Goal: Task Accomplishment & Management: Use online tool/utility

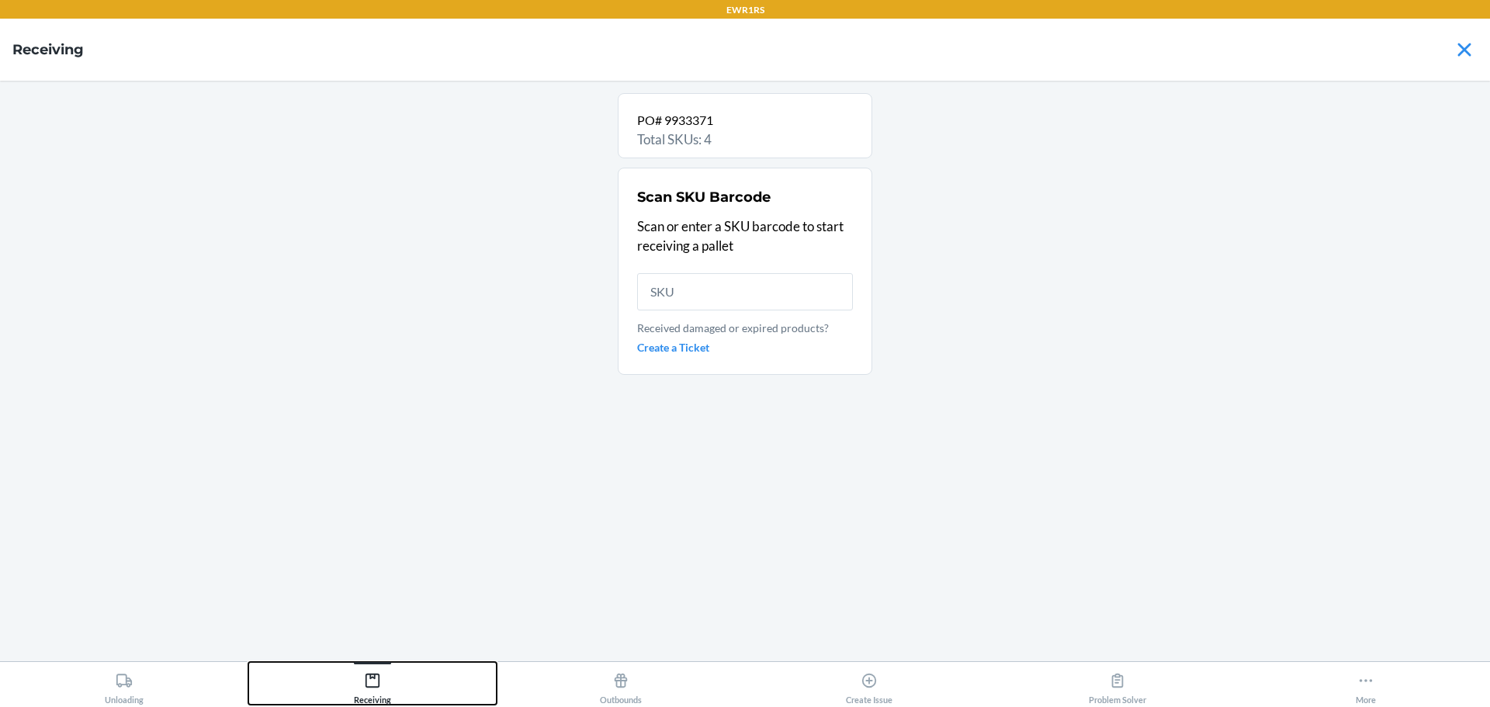
click at [382, 688] on div "Receiving" at bounding box center [372, 685] width 37 height 39
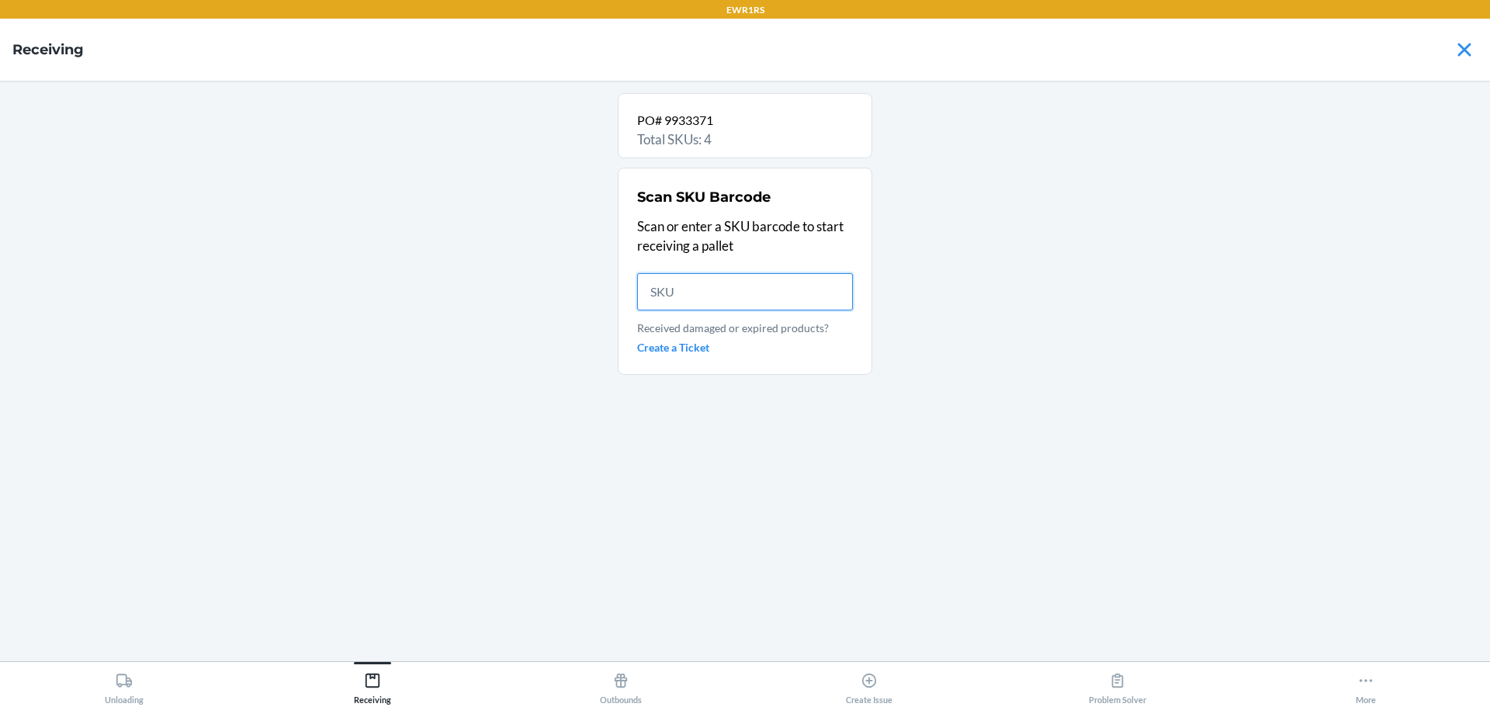
click at [675, 300] on input "text" at bounding box center [745, 291] width 216 height 37
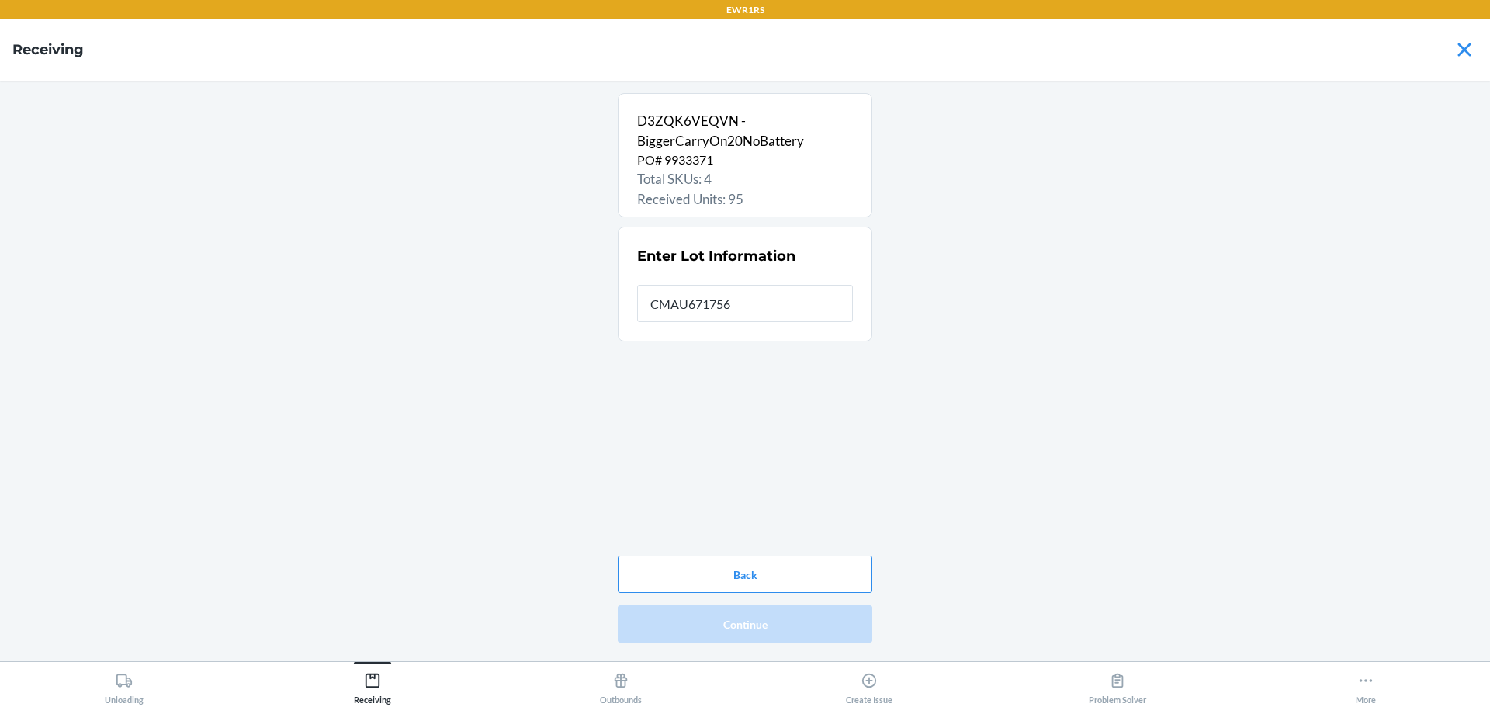
type input "CMAU6717565"
click at [803, 624] on button "Continue" at bounding box center [745, 623] width 255 height 37
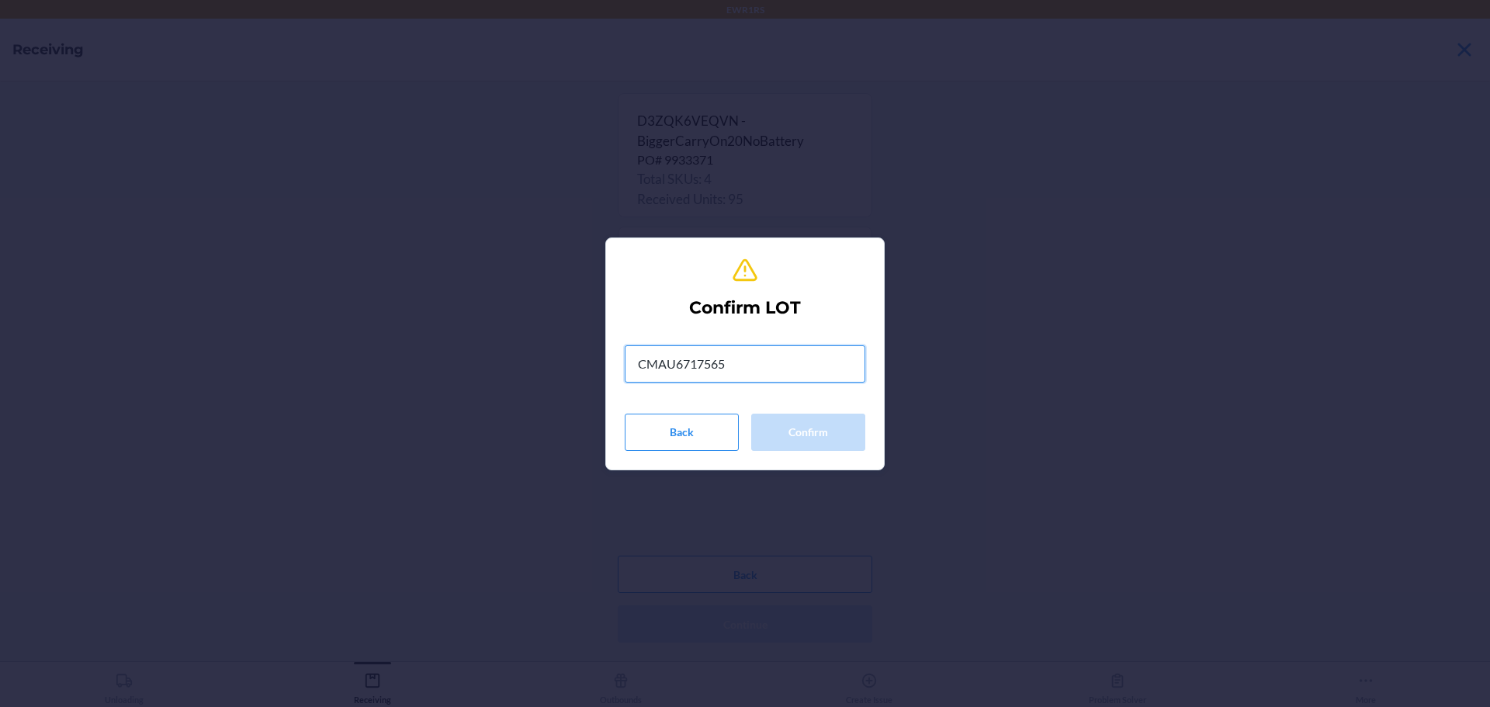
type input "CMAU6717565"
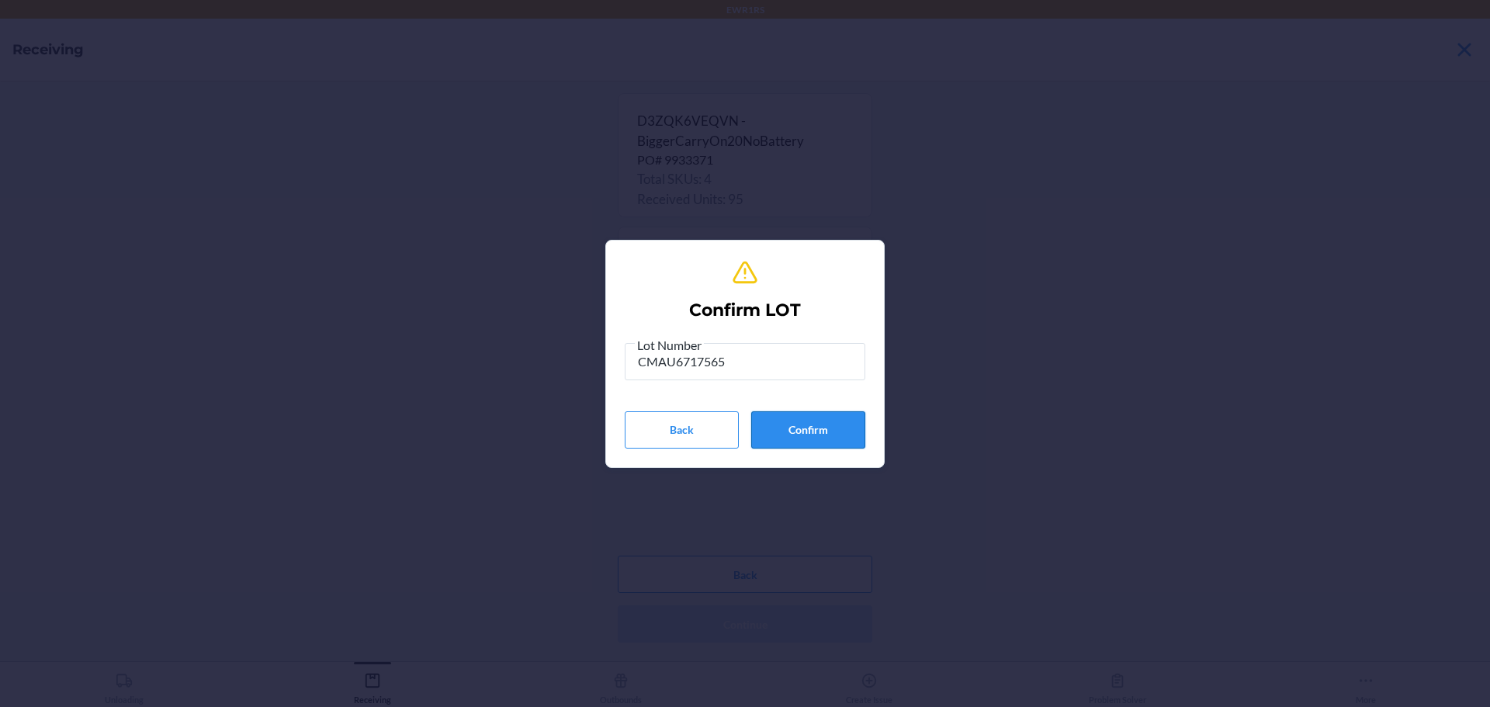
click at [806, 416] on button "Confirm" at bounding box center [808, 429] width 114 height 37
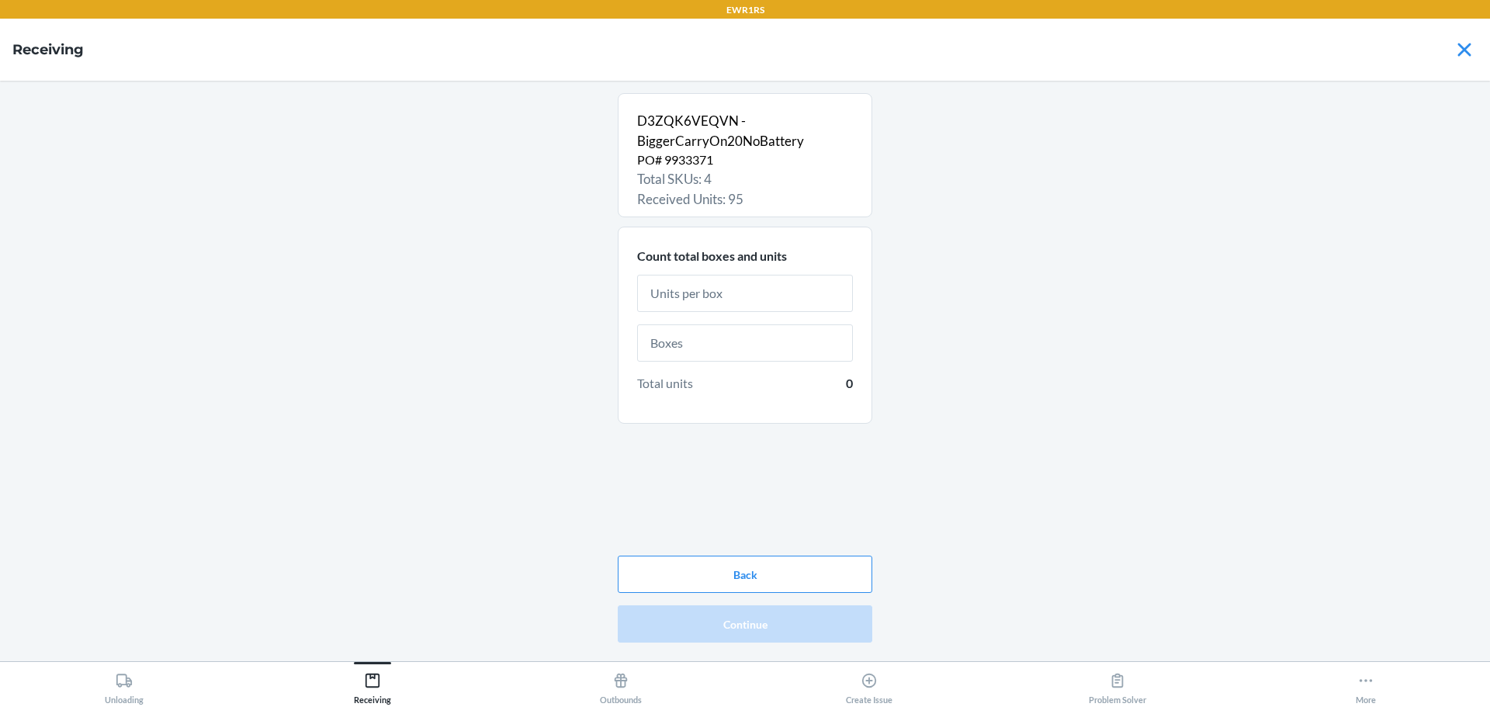
click at [673, 293] on input "text" at bounding box center [745, 293] width 216 height 37
type input "1"
click at [802, 362] on input "text" at bounding box center [745, 361] width 216 height 37
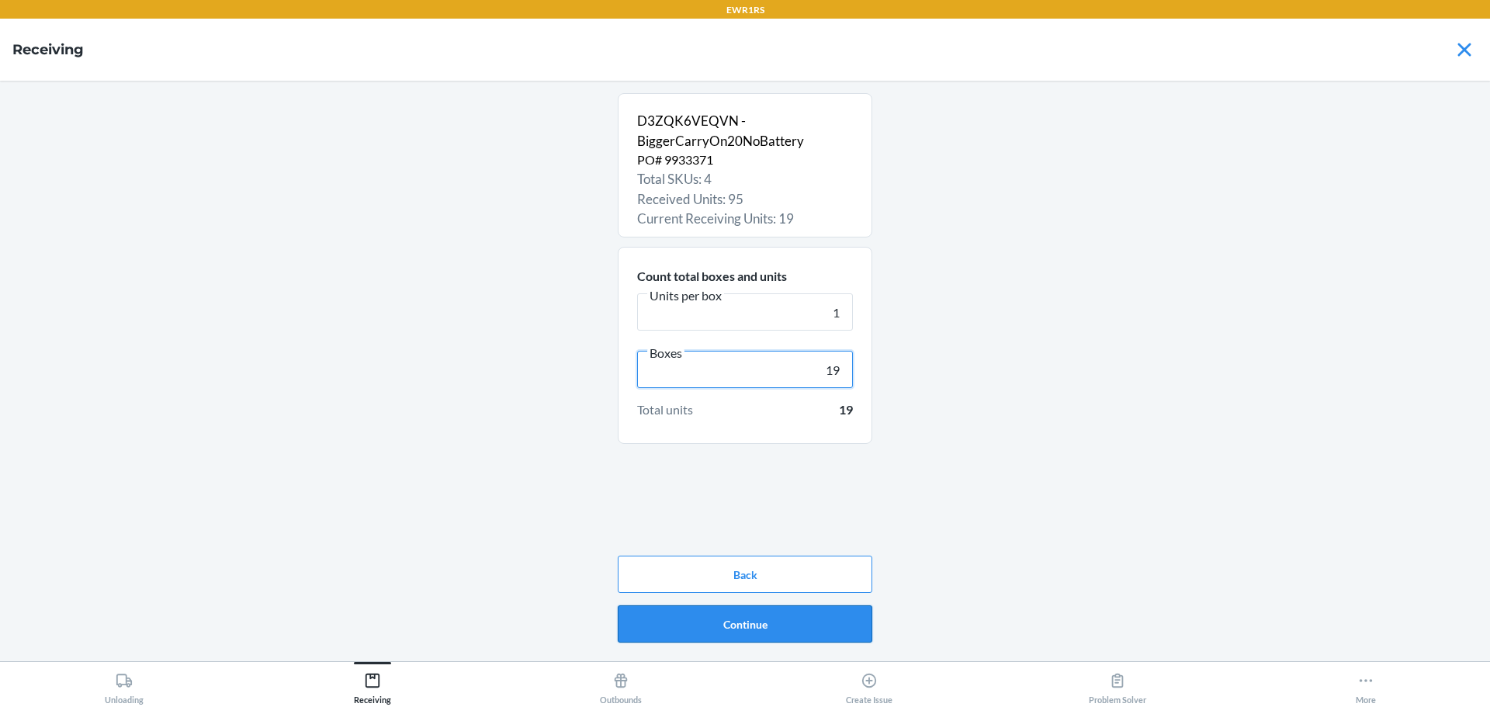
type input "19"
click at [799, 617] on button "Continue" at bounding box center [745, 623] width 255 height 37
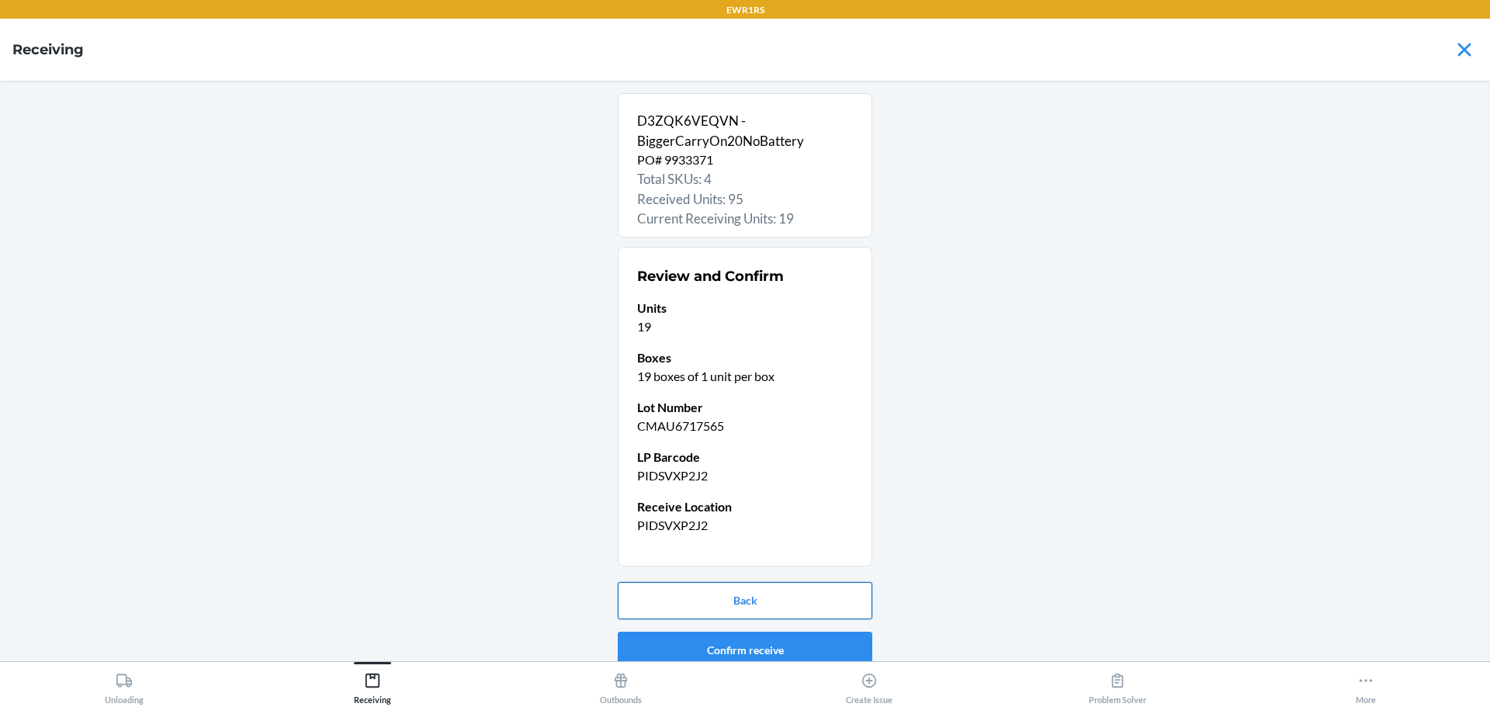
click at [728, 612] on button "Back" at bounding box center [745, 600] width 255 height 37
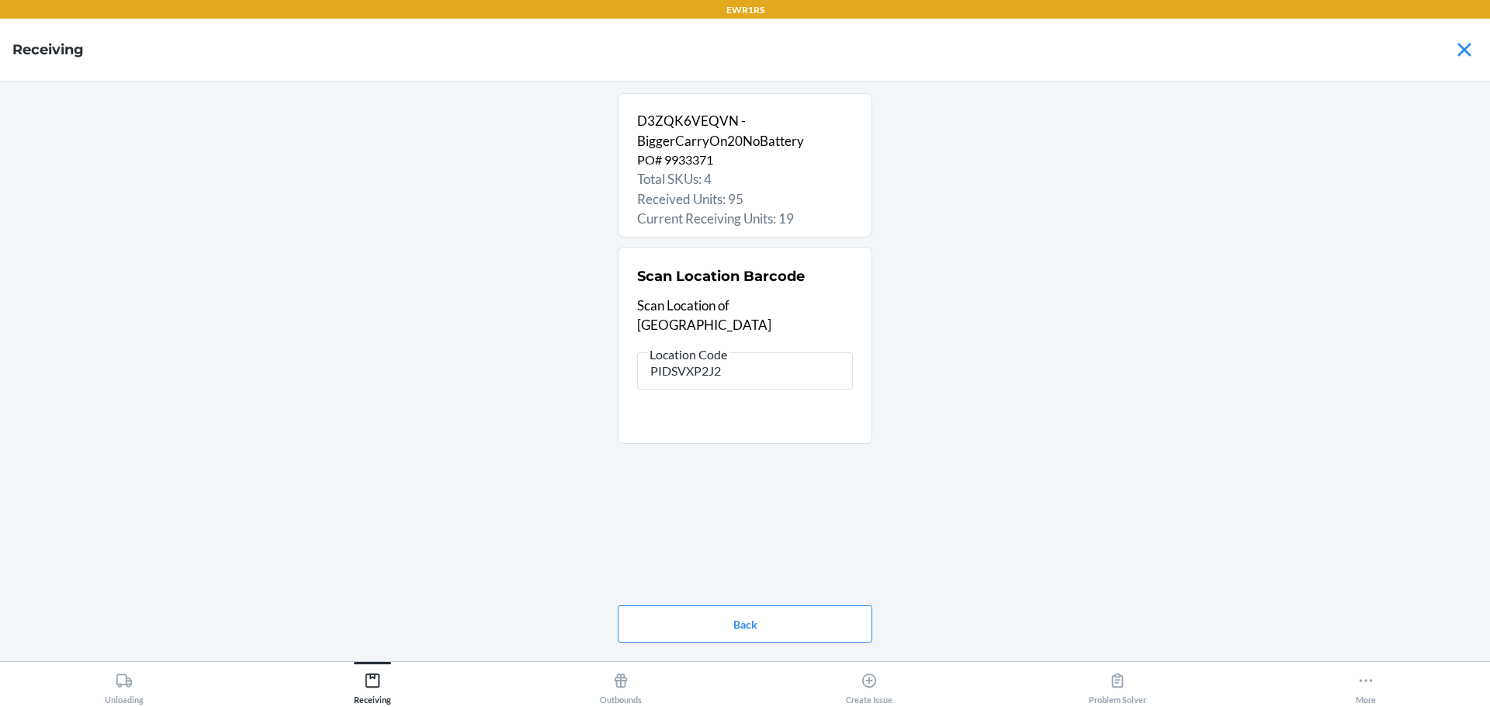
click at [684, 356] on input "PIDSVXP2J2" at bounding box center [745, 370] width 216 height 37
type input "rs400"
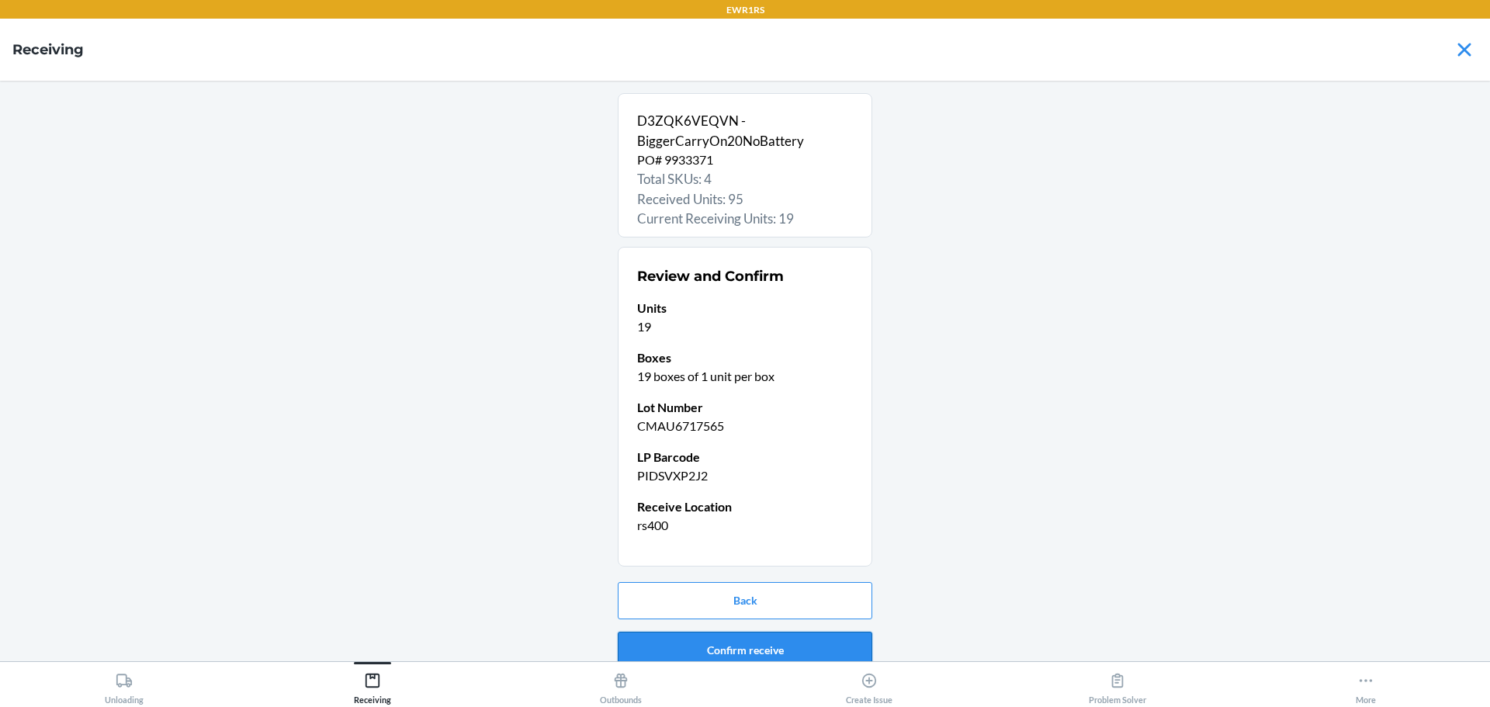
click at [716, 638] on button "Confirm receive" at bounding box center [745, 650] width 255 height 37
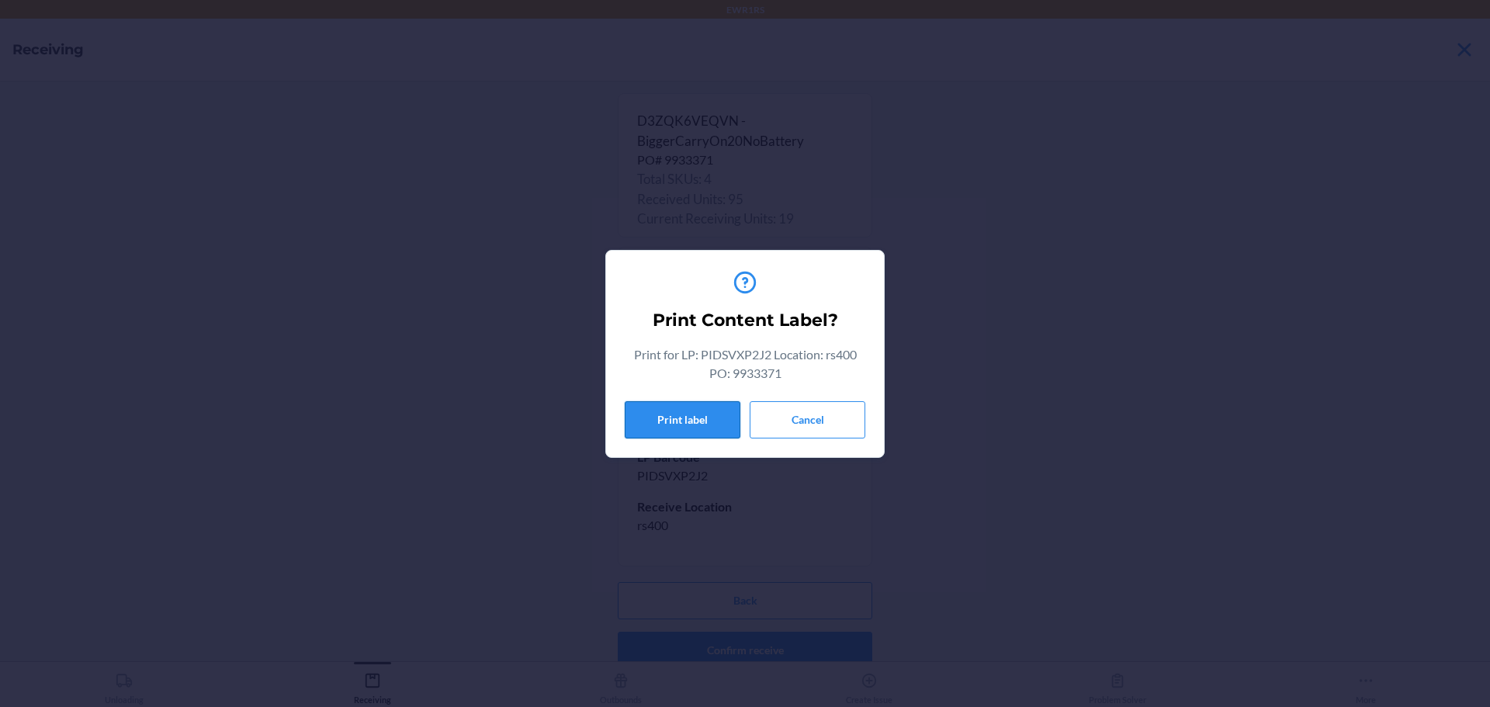
click at [695, 422] on button "Print label" at bounding box center [683, 419] width 116 height 37
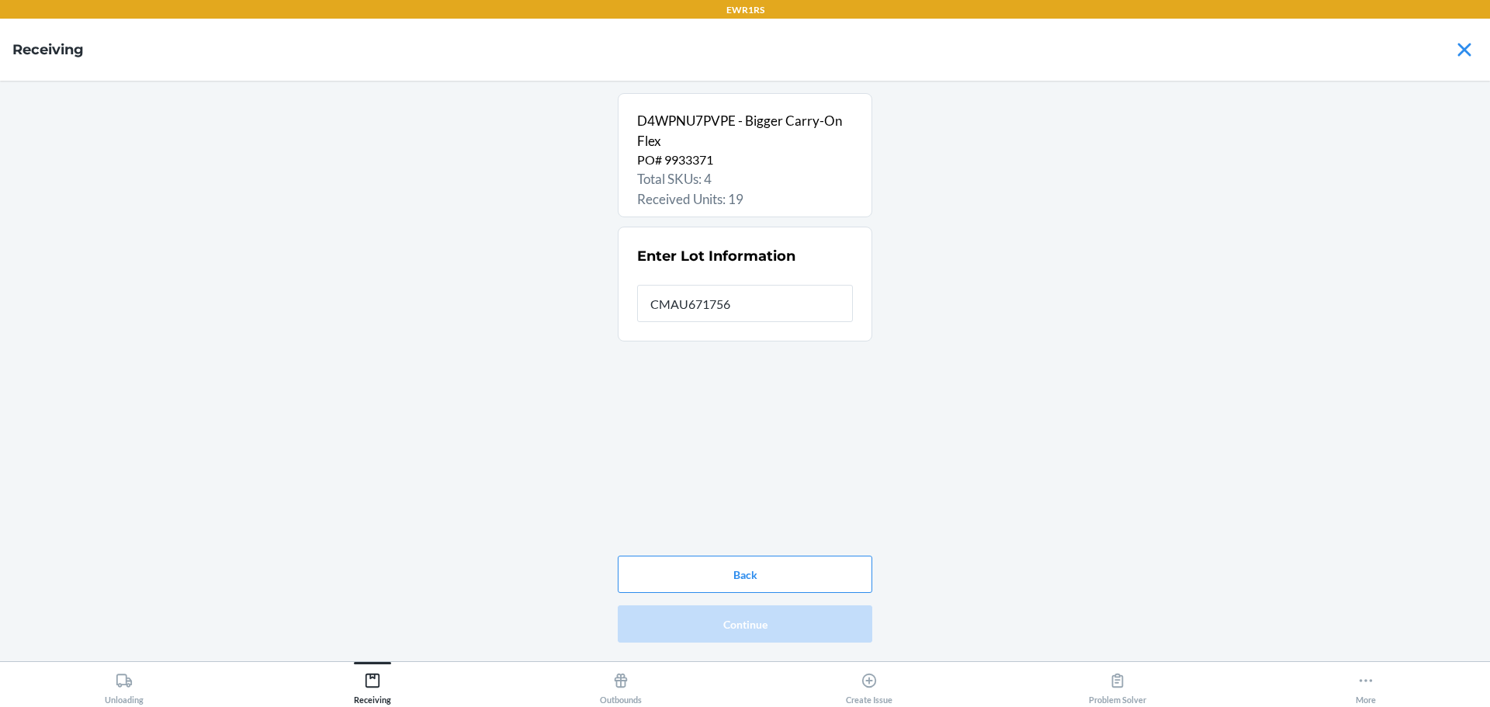
type input "CMAU6717565"
click at [733, 622] on button "Continue" at bounding box center [745, 623] width 255 height 37
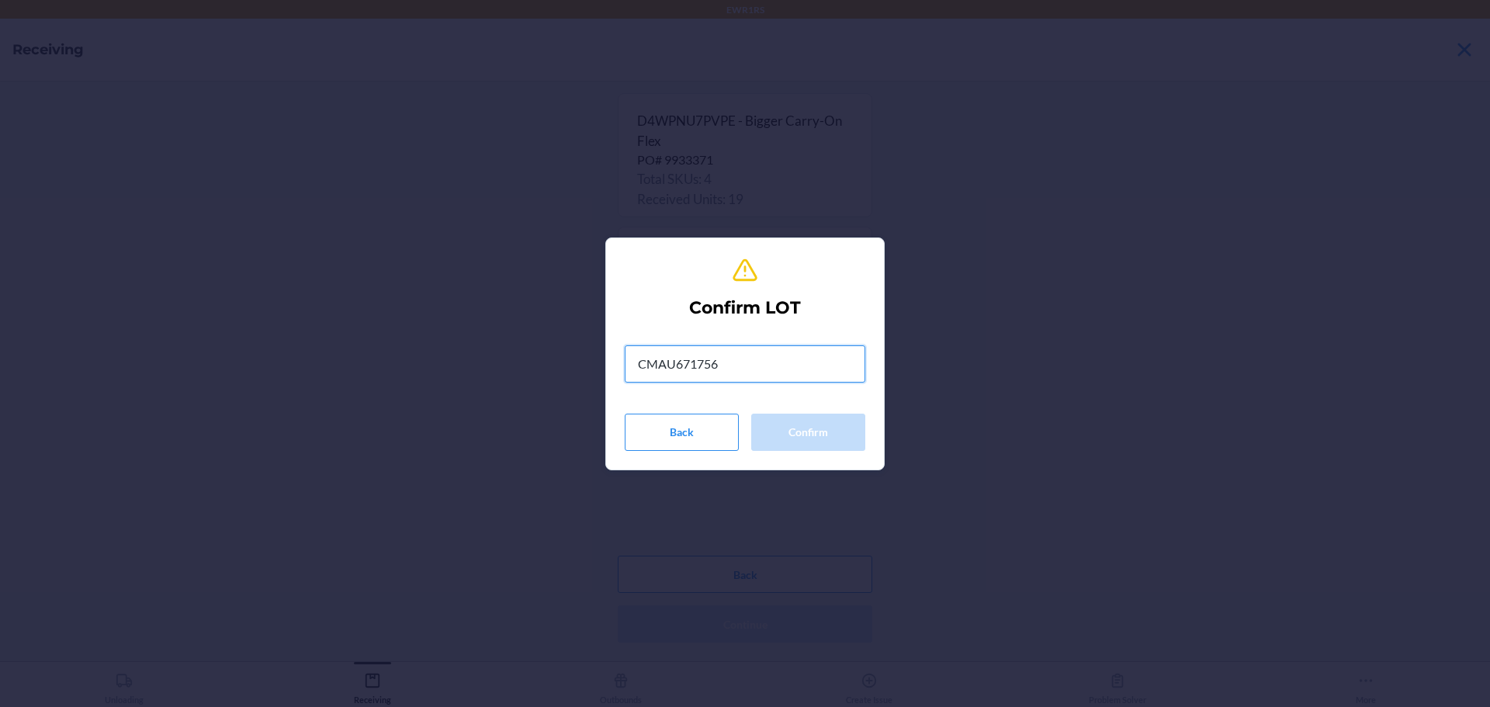
type input "CMAU6717565"
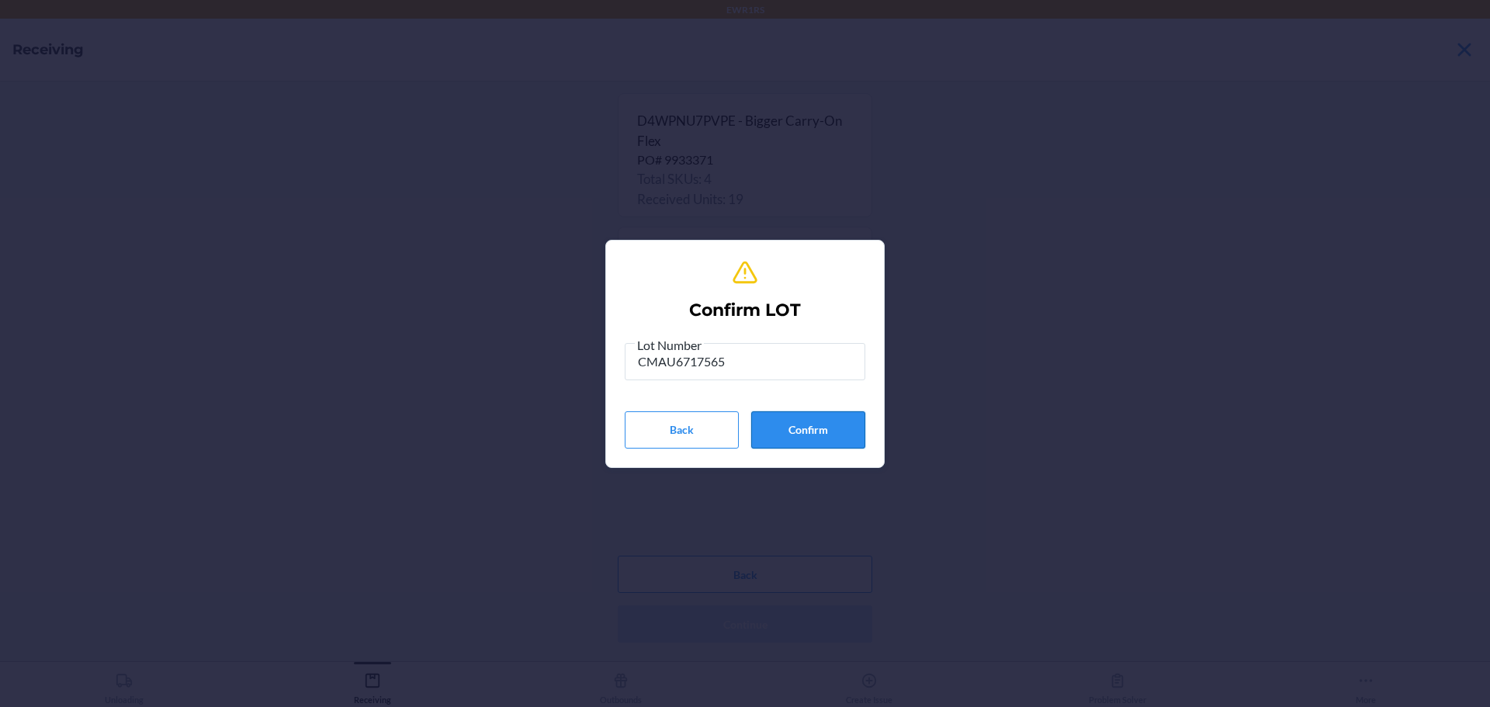
click at [818, 428] on button "Confirm" at bounding box center [808, 429] width 114 height 37
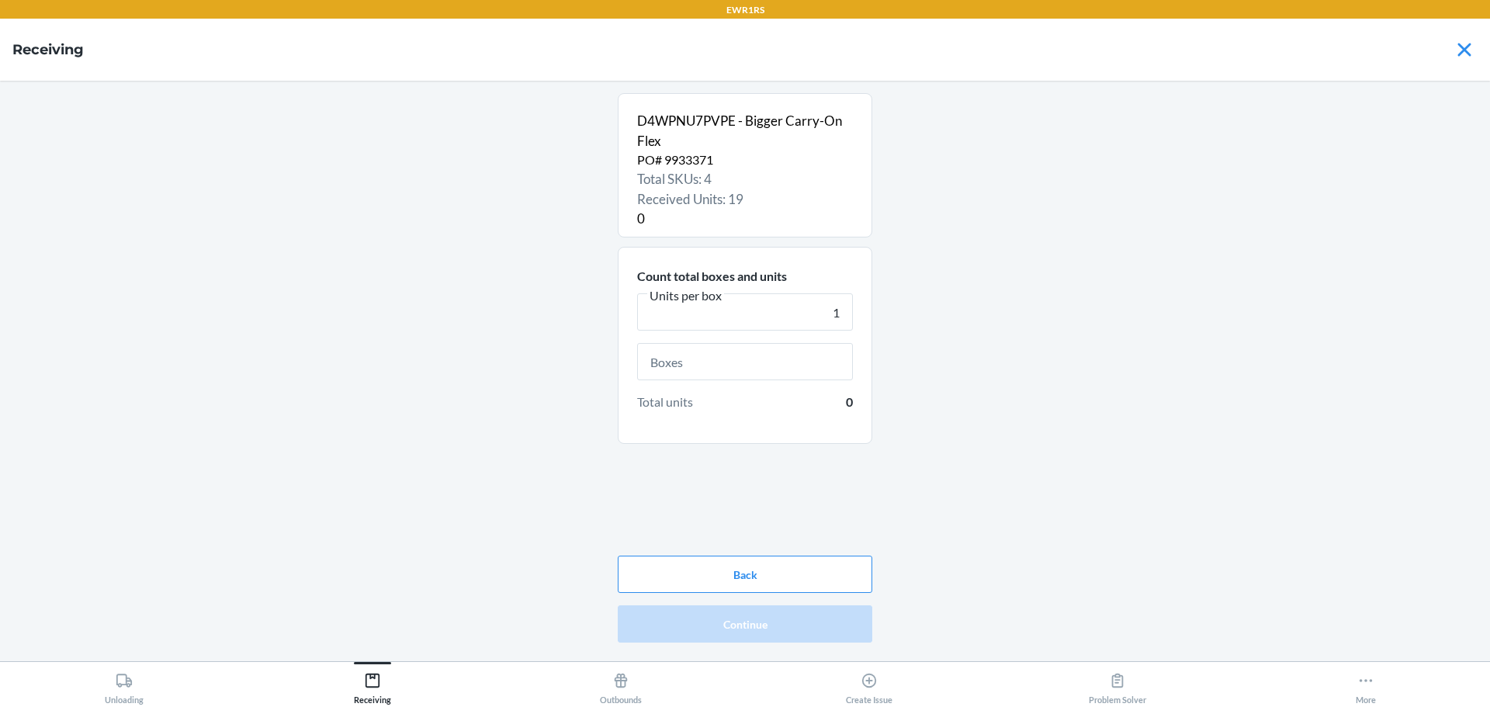
type input "1"
click at [842, 363] on input "text" at bounding box center [745, 361] width 216 height 37
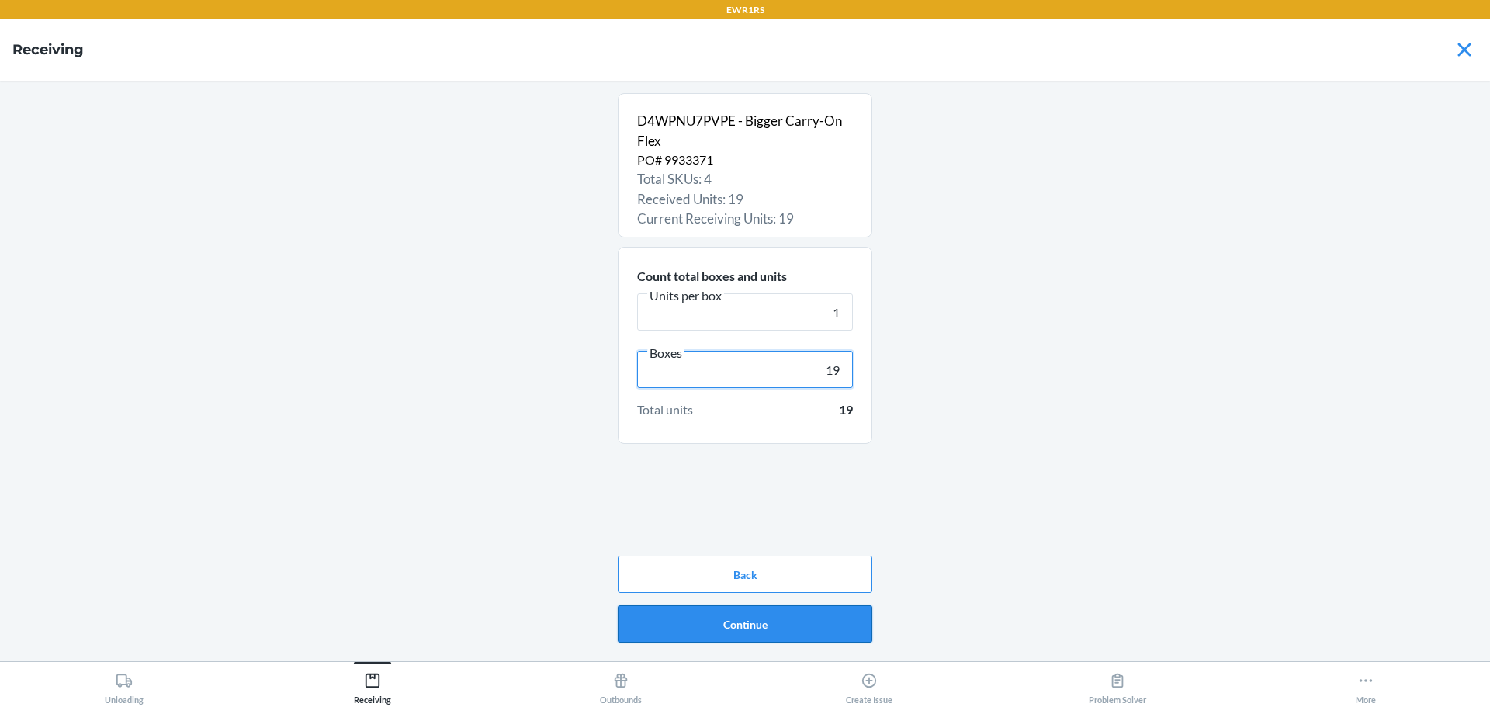
type input "19"
click at [736, 623] on button "Continue" at bounding box center [745, 623] width 255 height 37
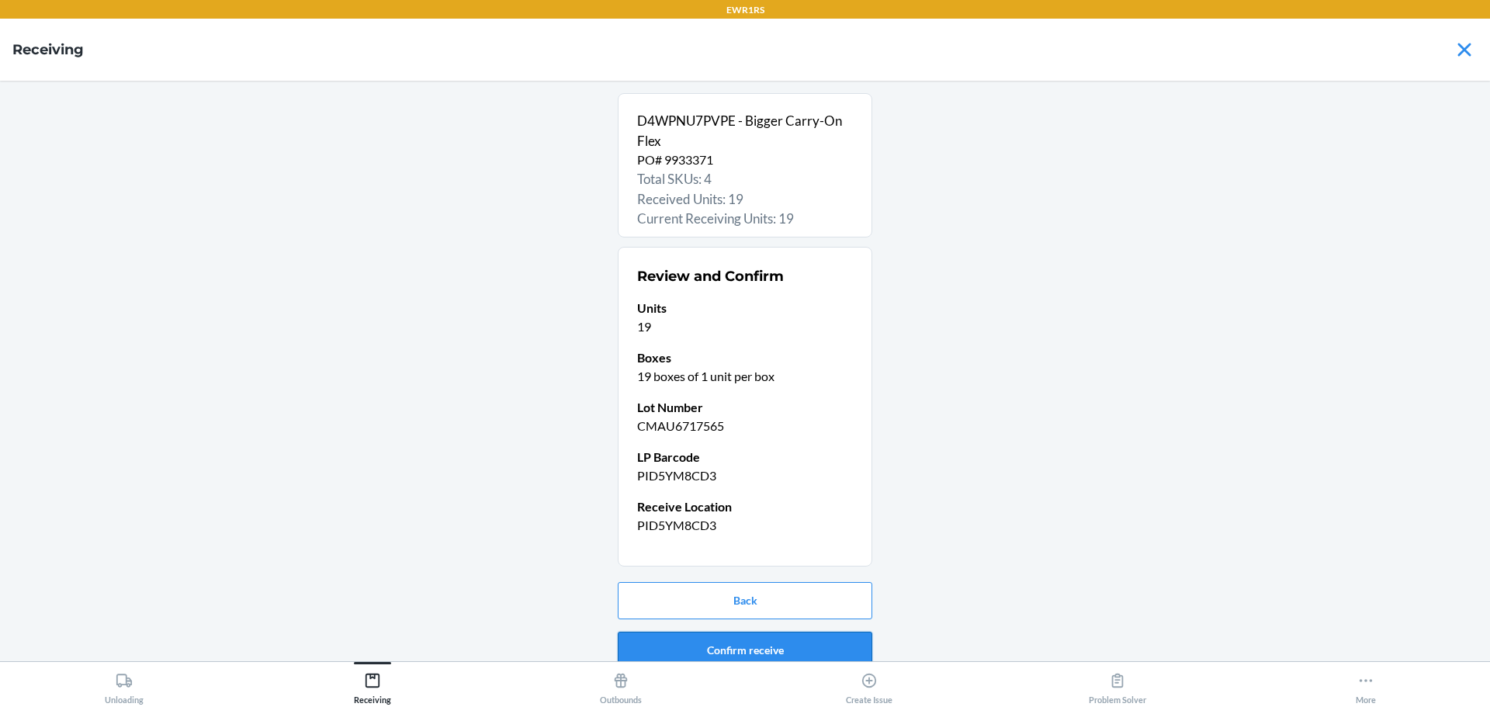
click at [736, 651] on button "Confirm receive" at bounding box center [745, 650] width 255 height 37
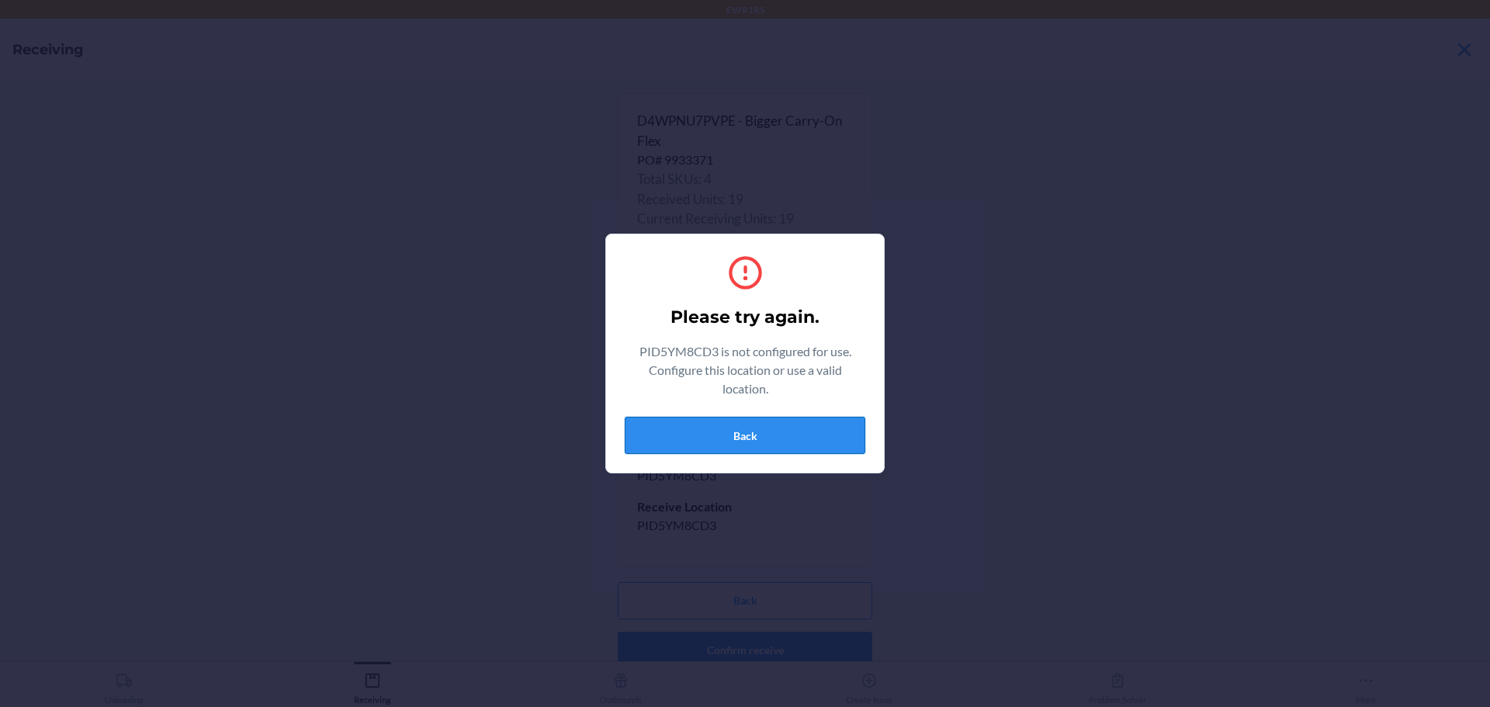
click at [712, 435] on button "Back" at bounding box center [745, 435] width 241 height 37
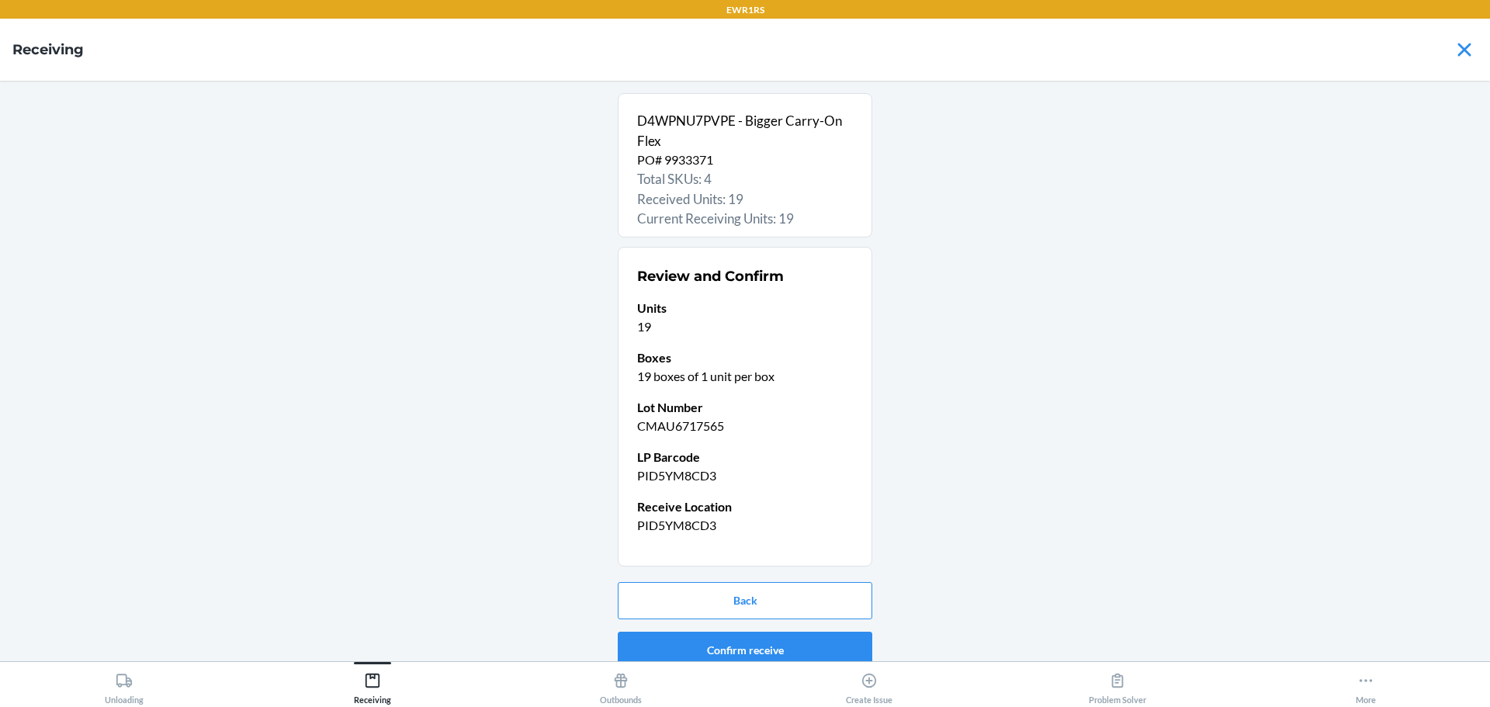
click at [740, 622] on div "Back Confirm receive" at bounding box center [745, 625] width 255 height 99
click at [740, 607] on button "Back" at bounding box center [745, 600] width 255 height 37
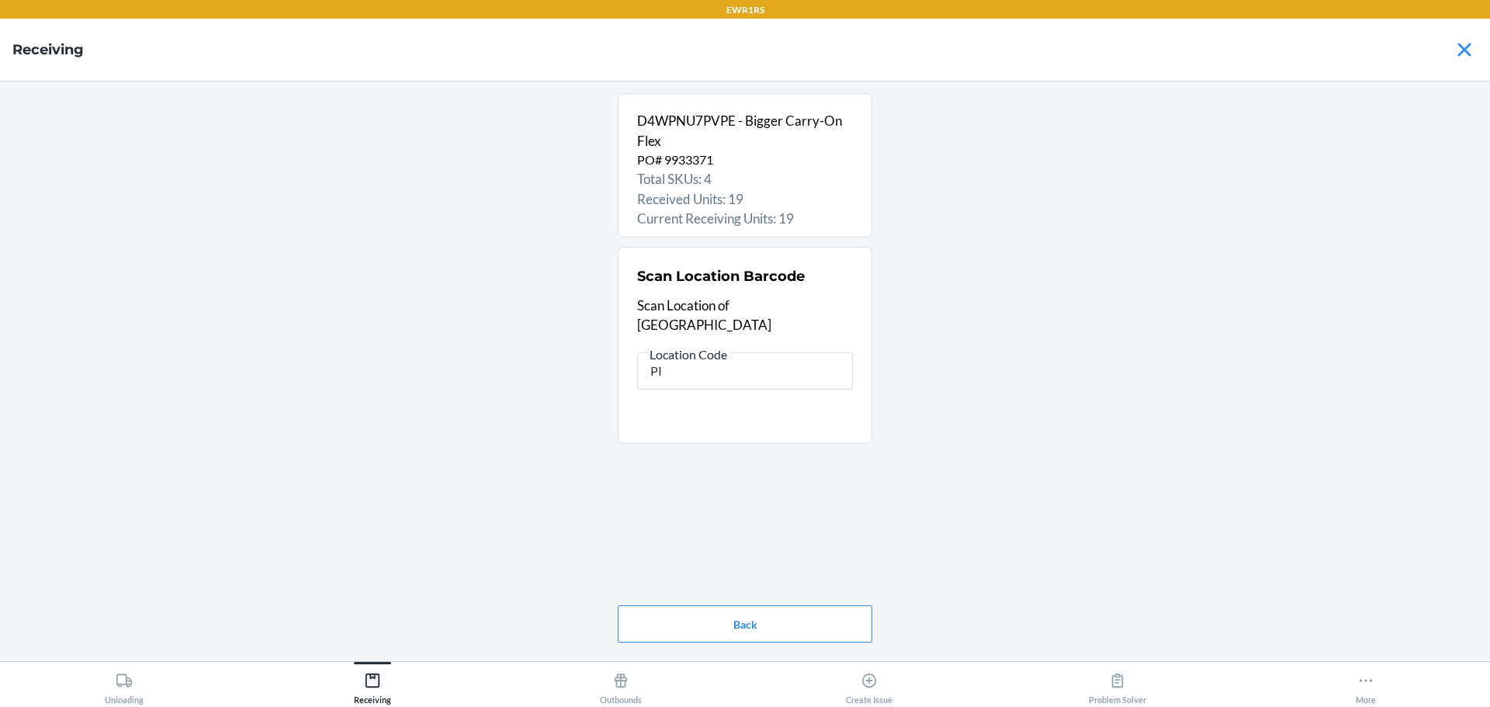
type input "P"
type input "rc400"
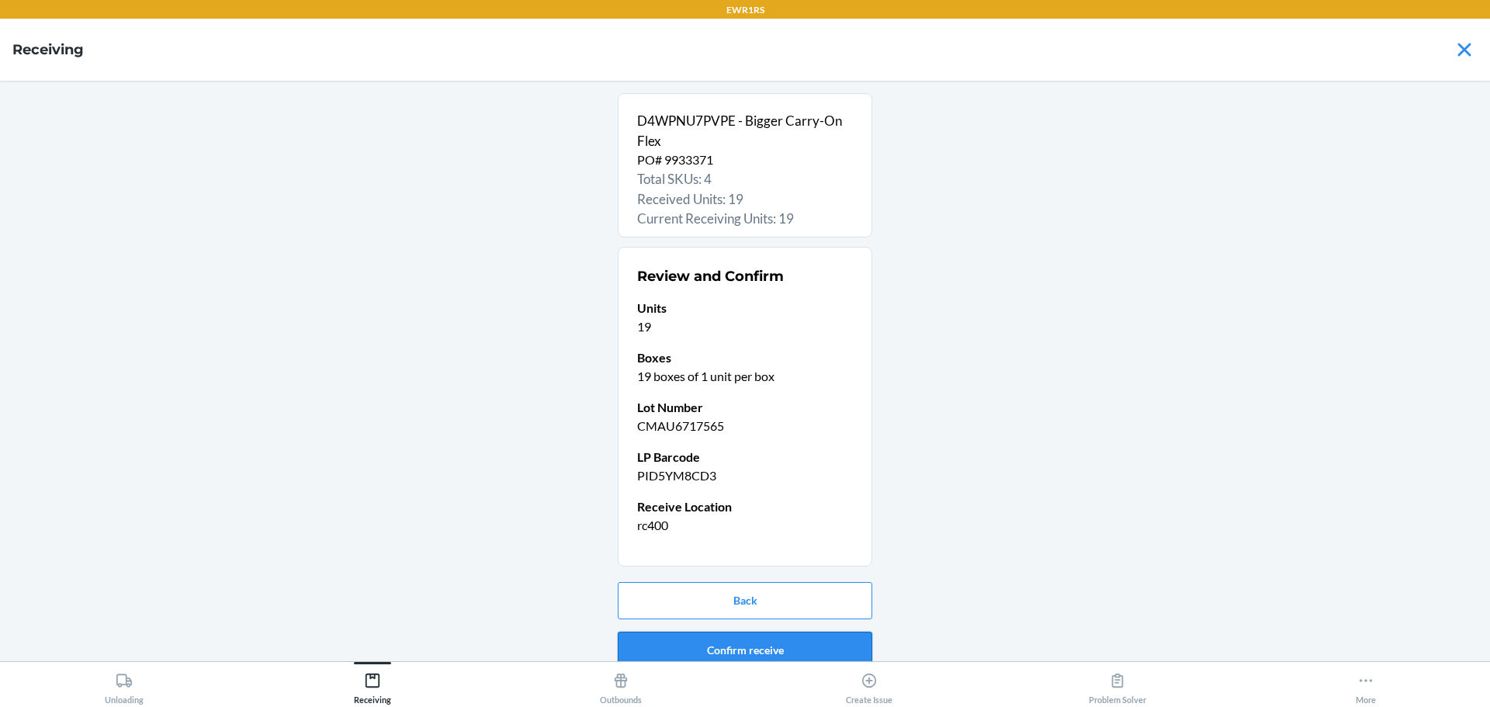
click at [716, 660] on button "Confirm receive" at bounding box center [745, 650] width 255 height 37
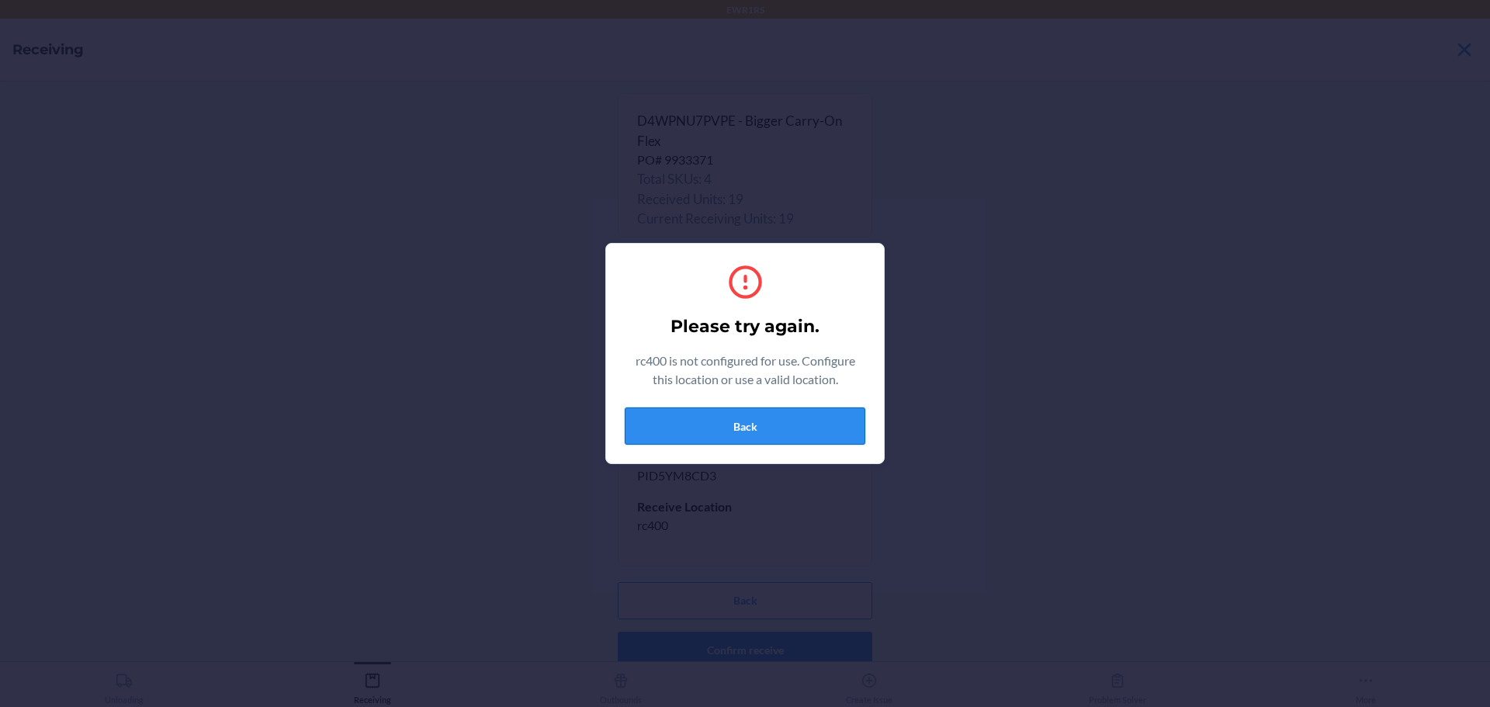
click at [786, 414] on button "Back" at bounding box center [745, 425] width 241 height 37
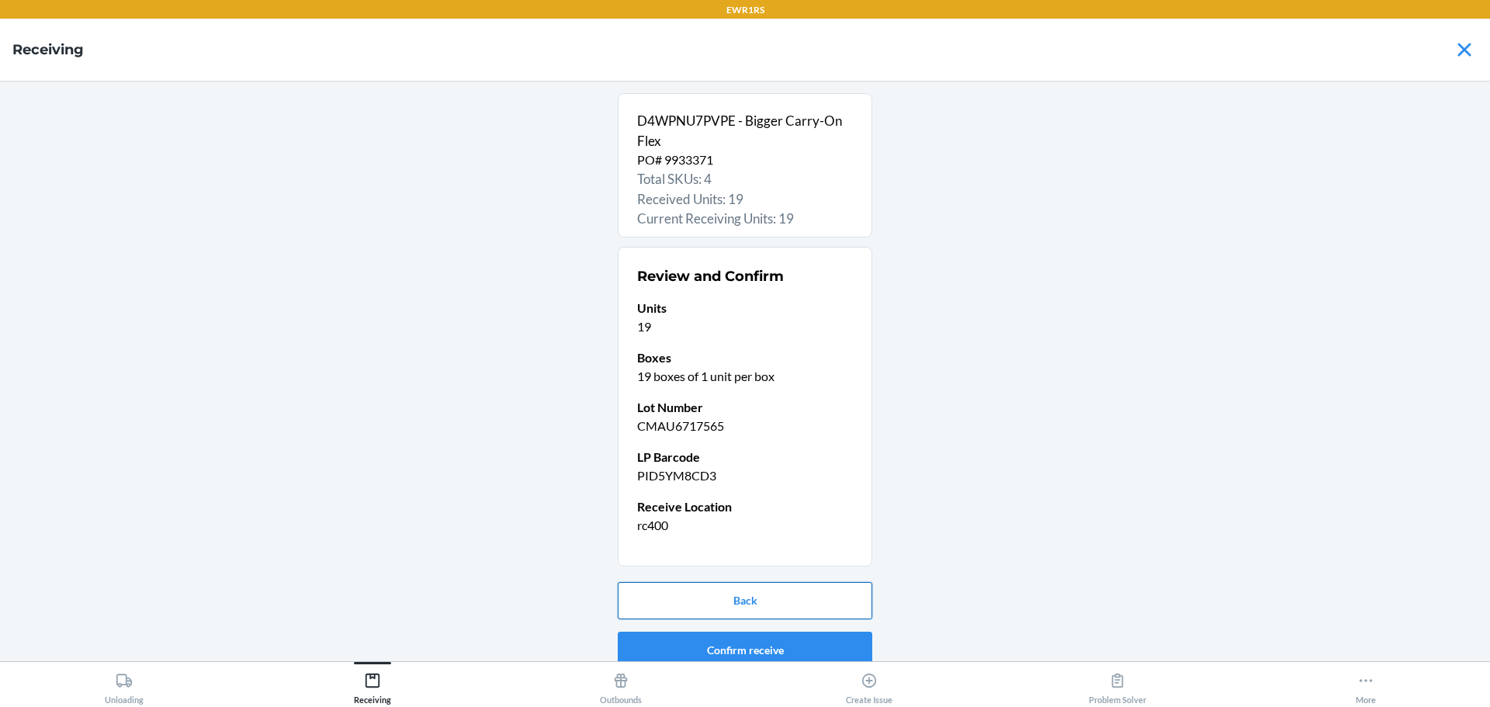
click at [729, 591] on button "Back" at bounding box center [745, 600] width 255 height 37
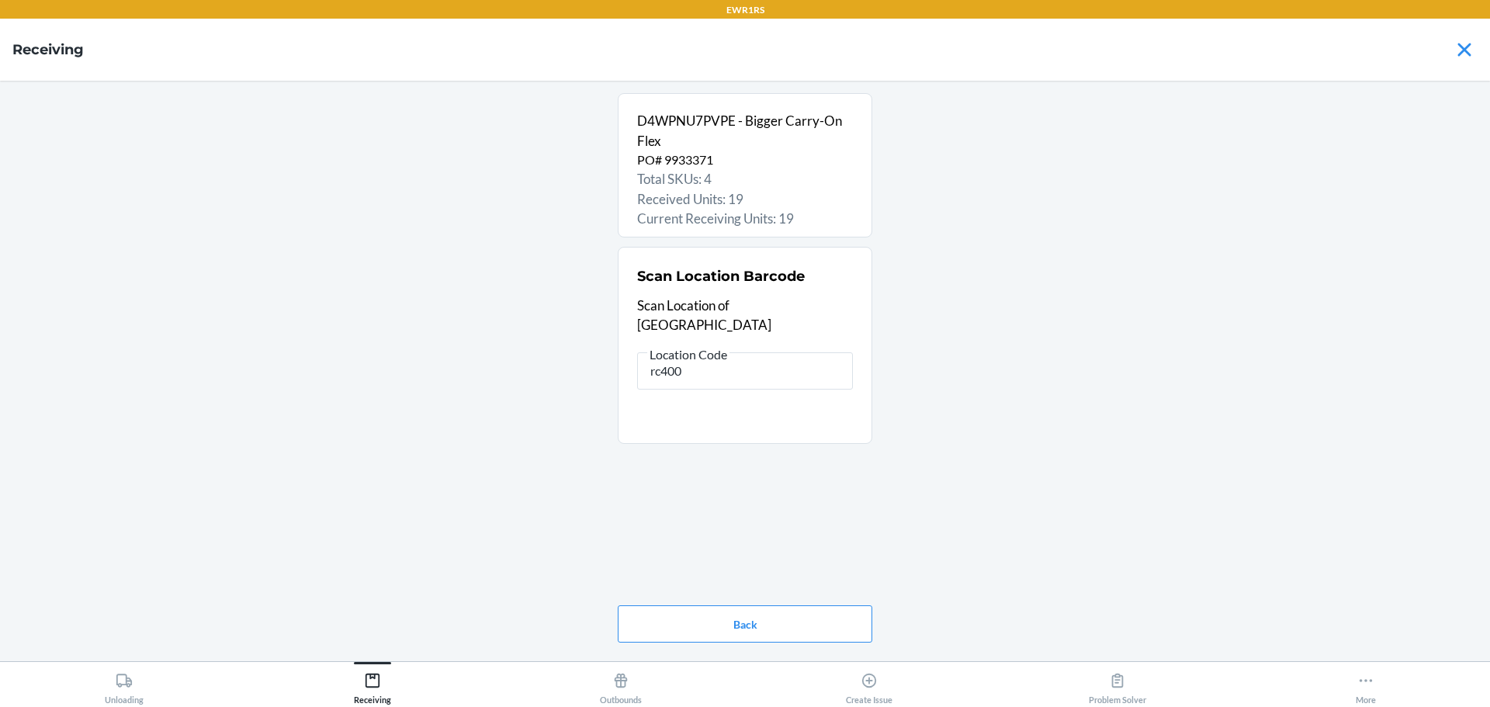
click at [654, 352] on input "rc400" at bounding box center [745, 370] width 216 height 37
type input "rs400"
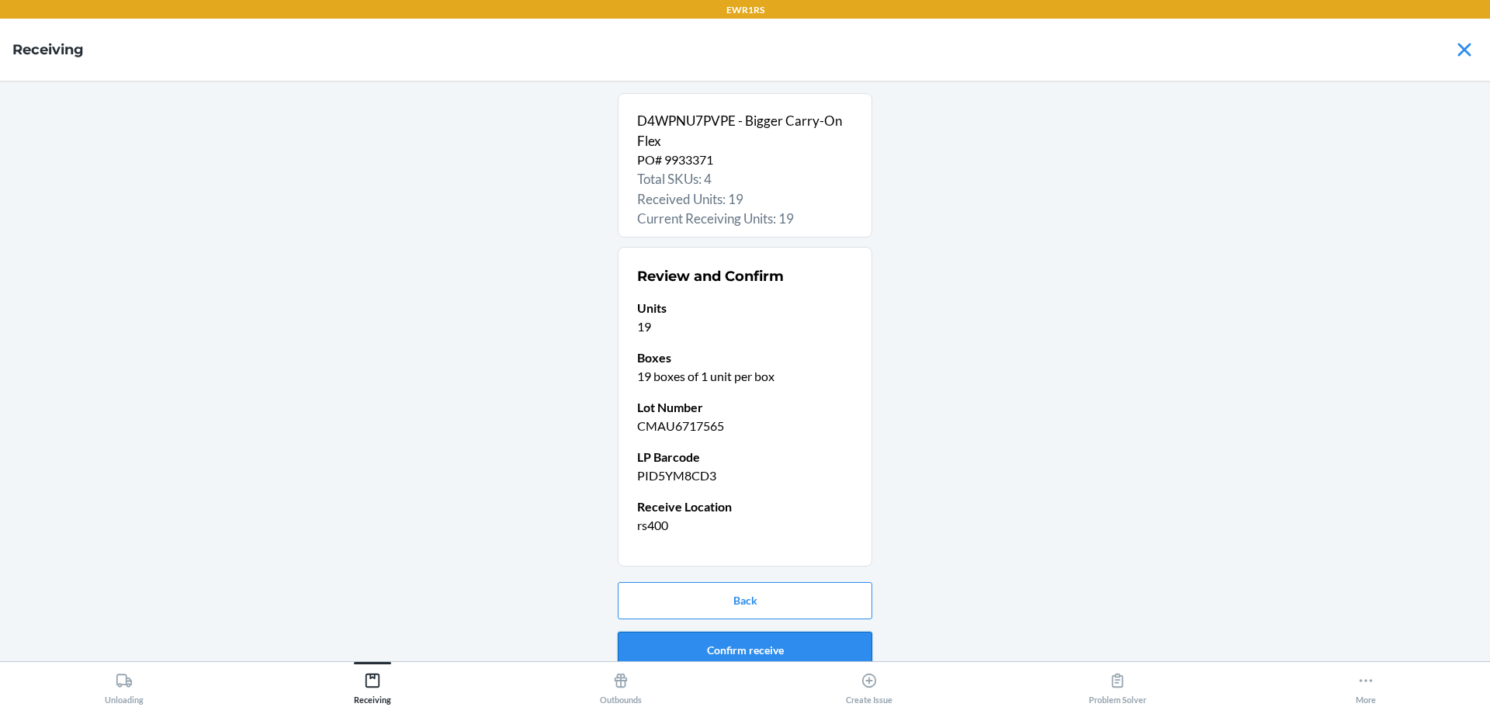
click at [830, 660] on button "Confirm receive" at bounding box center [745, 650] width 255 height 37
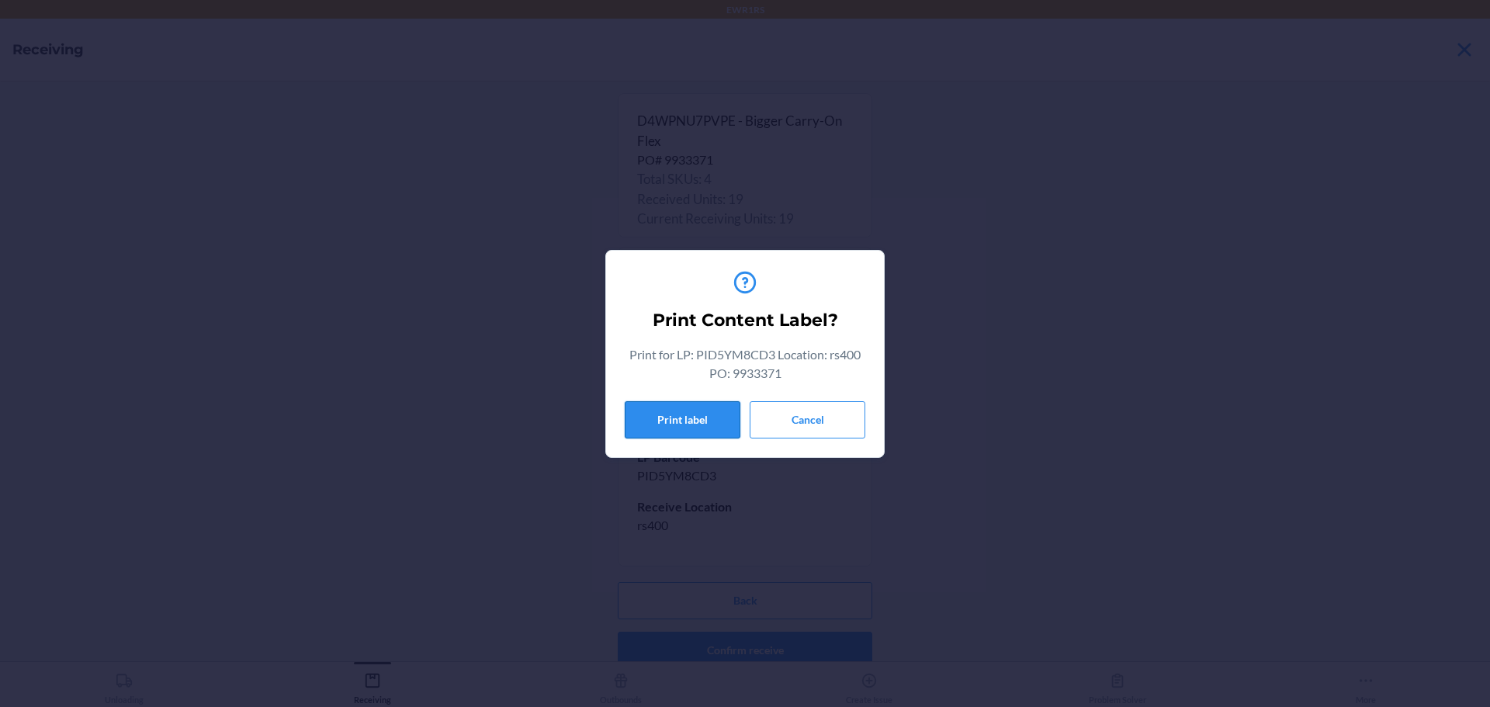
click at [722, 415] on button "Print label" at bounding box center [683, 419] width 116 height 37
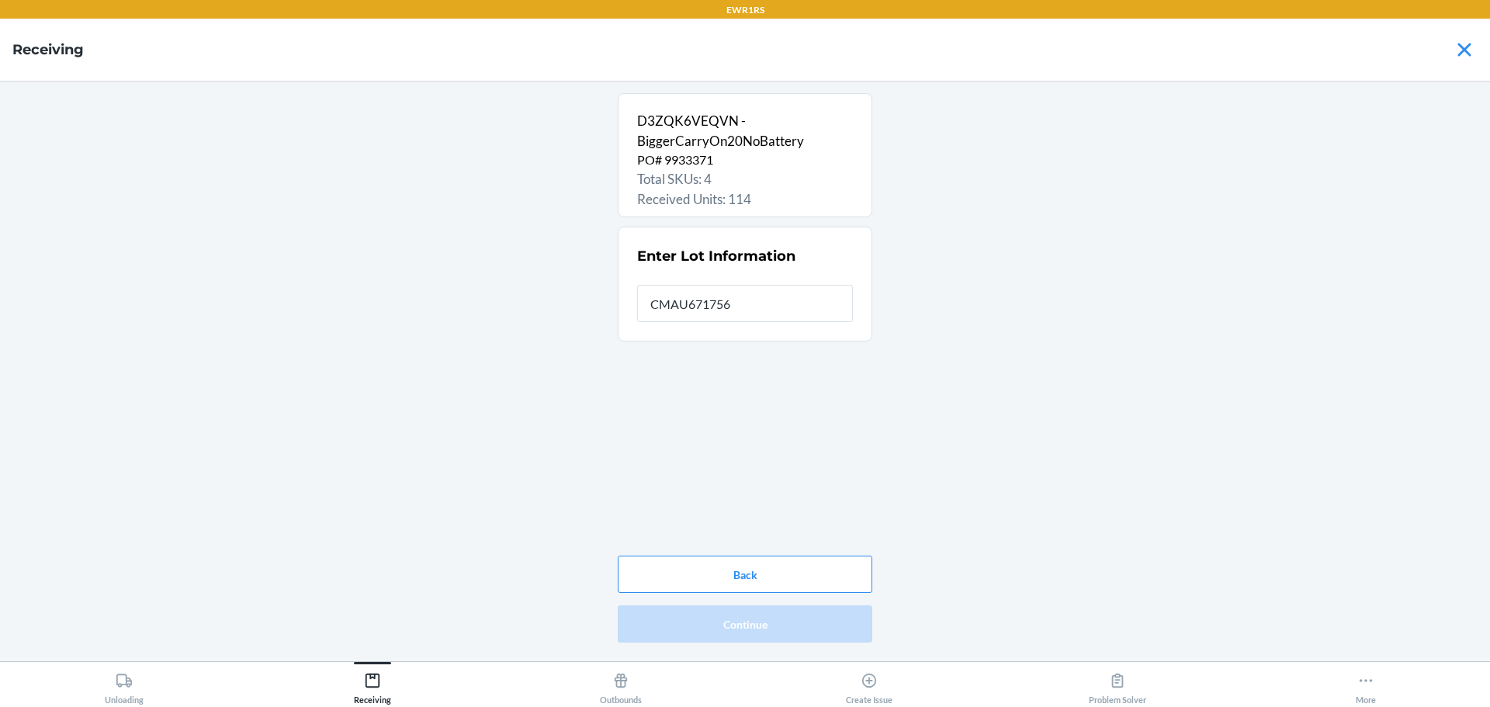
type input "CMAU6717565"
click at [713, 628] on button "Continue" at bounding box center [745, 623] width 255 height 37
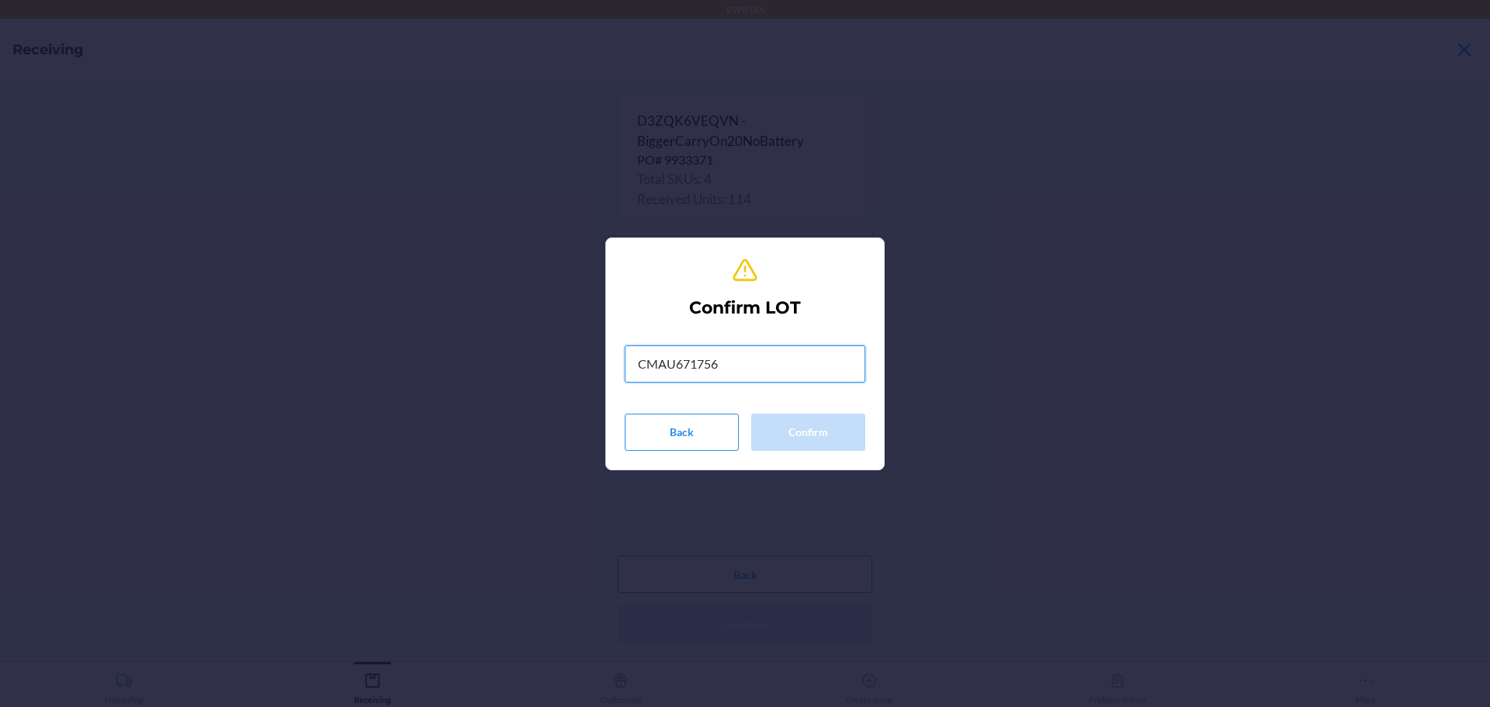
type input "CMAU6717565"
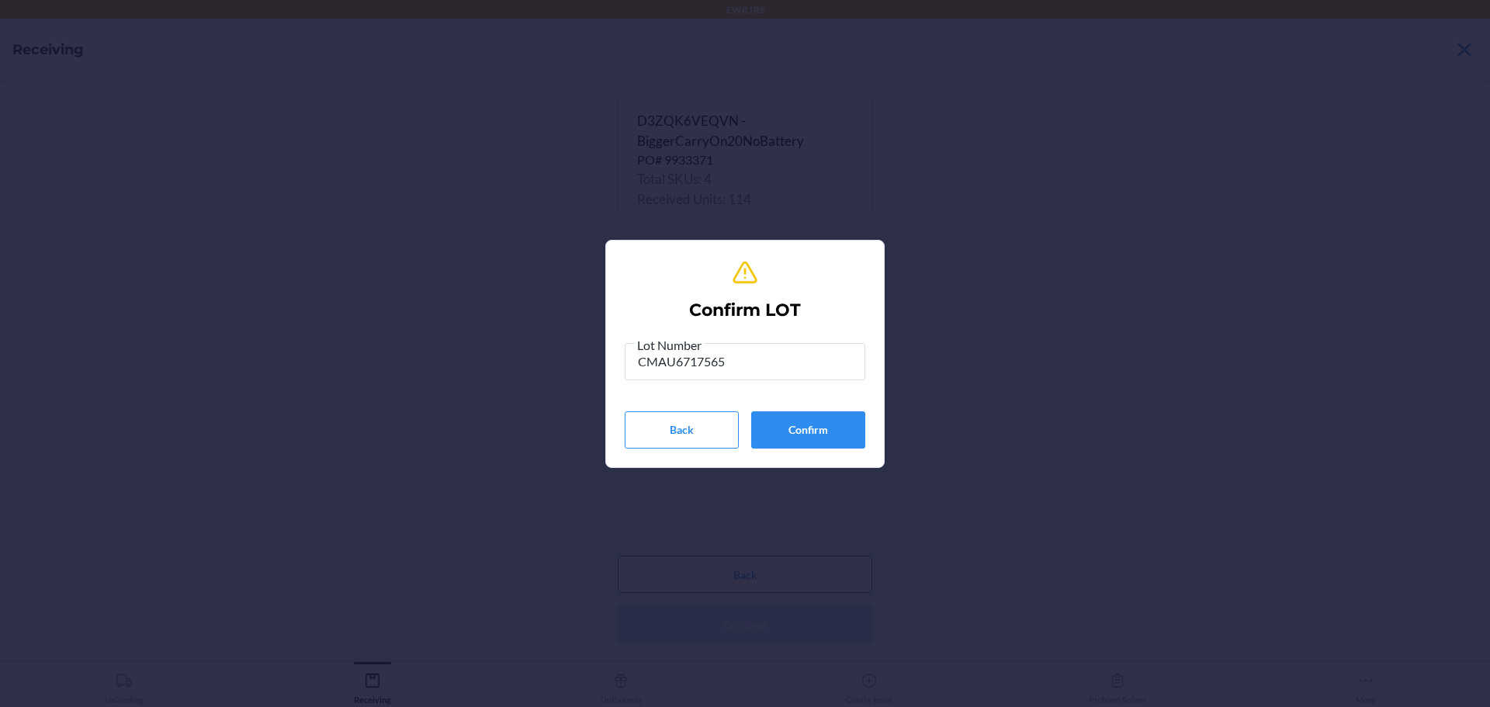
click at [866, 425] on section "Confirm LOT Lot Number CMAU6717565 Back Confirm" at bounding box center [744, 354] width 279 height 228
click at [864, 425] on button "Confirm" at bounding box center [808, 429] width 114 height 37
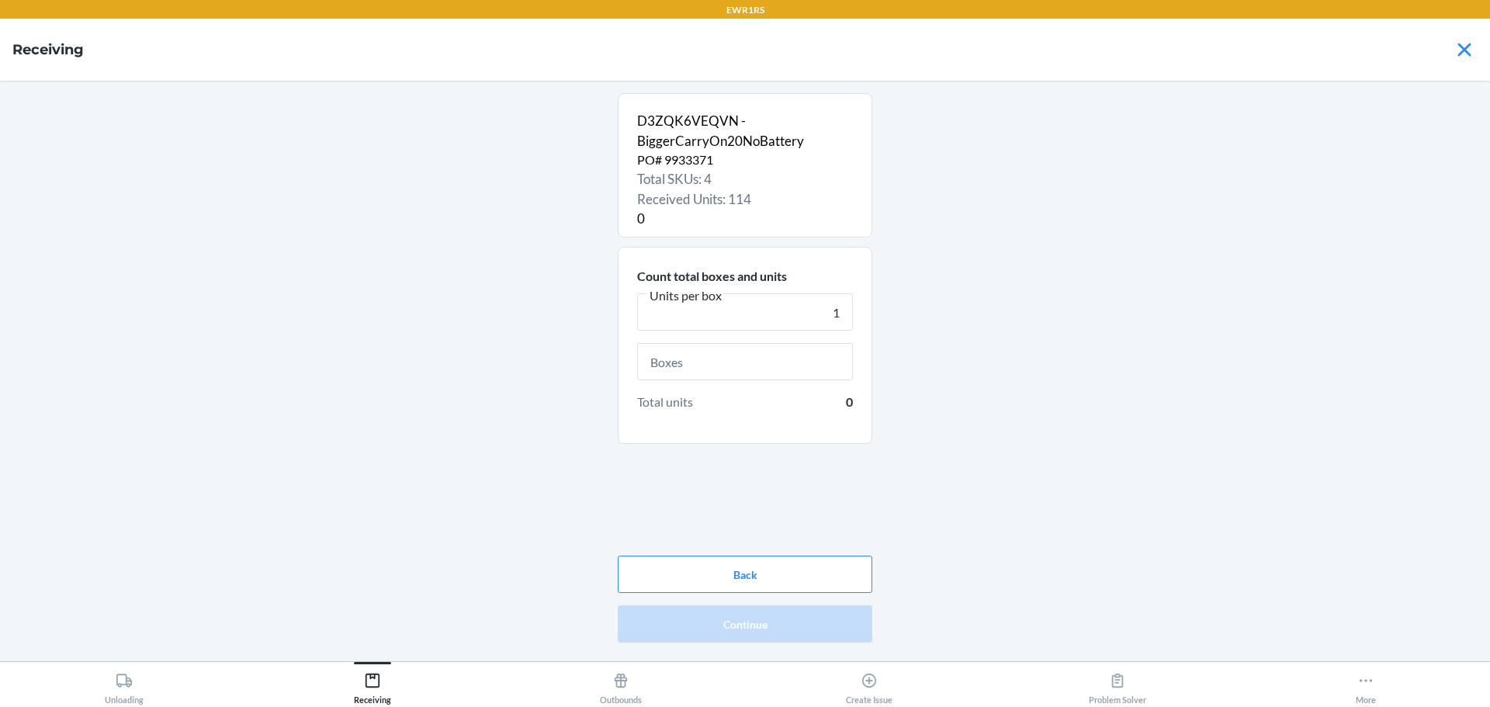
type input "1"
click at [792, 348] on input "text" at bounding box center [745, 361] width 216 height 37
drag, startPoint x: 848, startPoint y: 501, endPoint x: 849, endPoint y: 512, distance: 10.9
click at [849, 512] on section "D3ZQK6VEQVN - BiggerCarryOn20NoBattery PO# 9933371 Total SKUs: 4 Received Units…" at bounding box center [745, 371] width 255 height 556
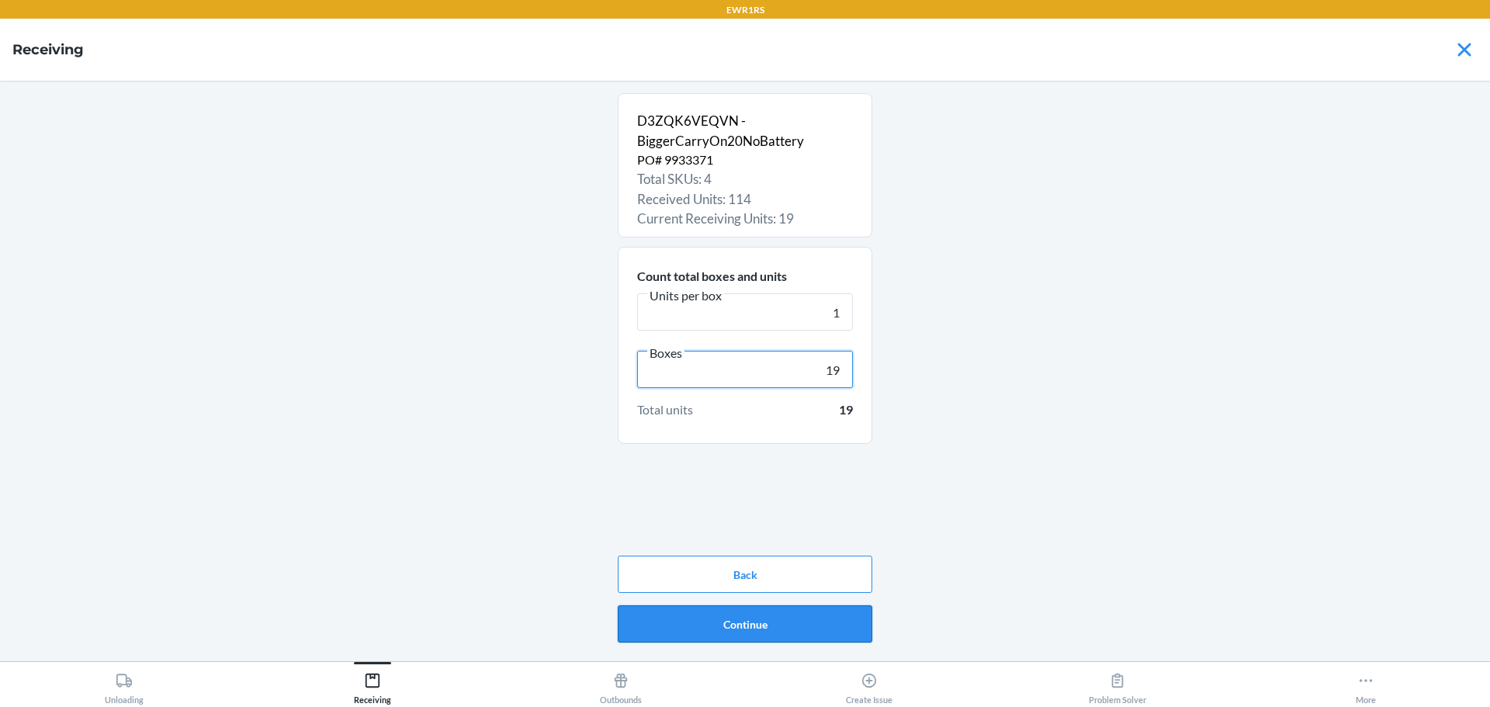
type input "19"
click at [797, 633] on button "Continue" at bounding box center [745, 623] width 255 height 37
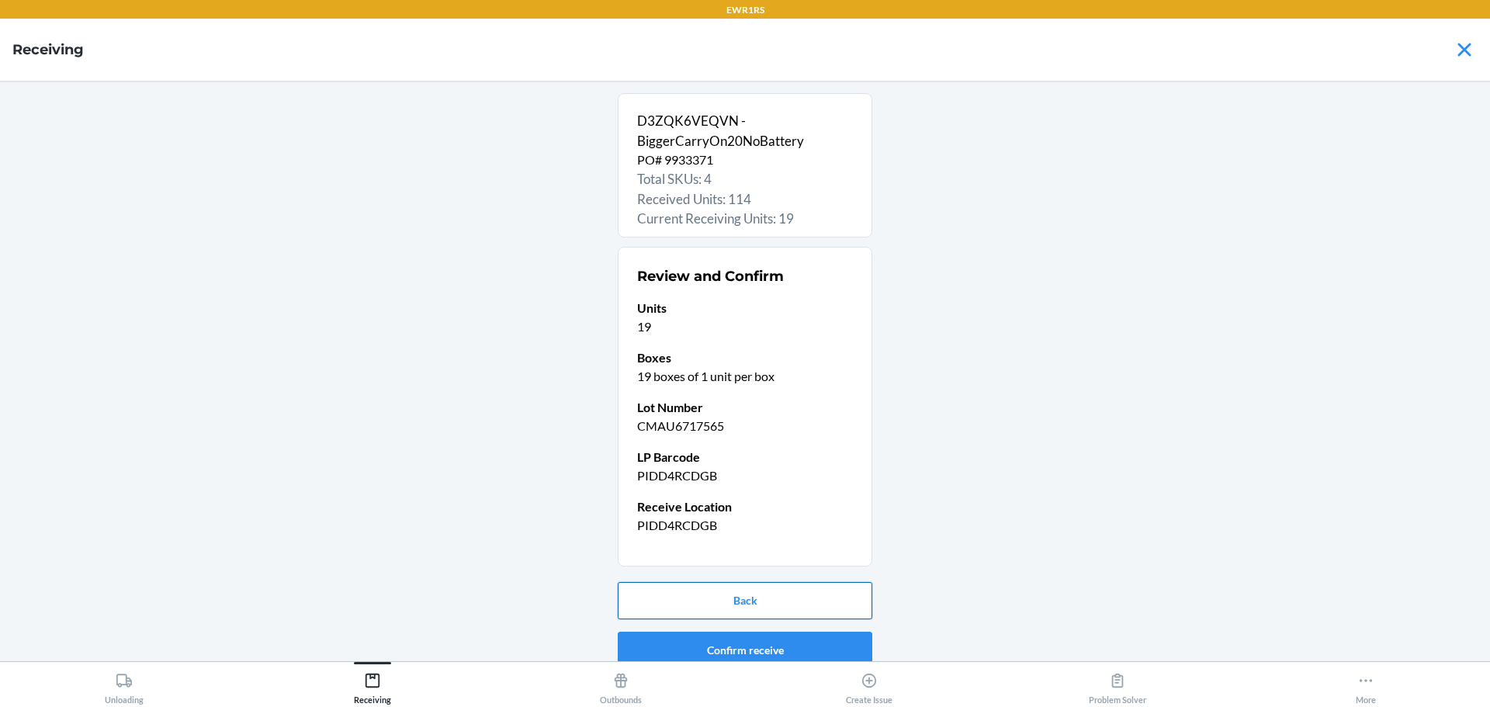
click at [648, 585] on button "Back" at bounding box center [745, 600] width 255 height 37
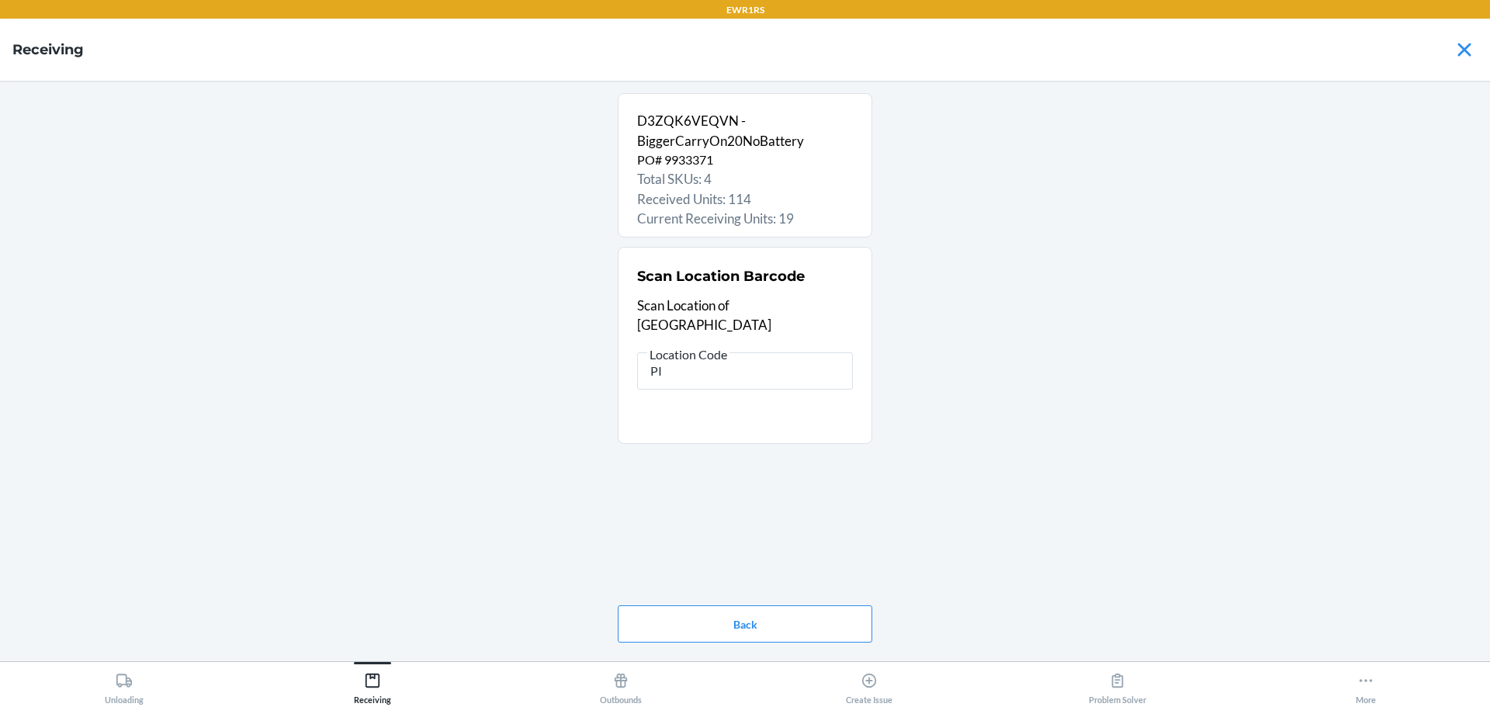
type input "P"
type input "rs400"
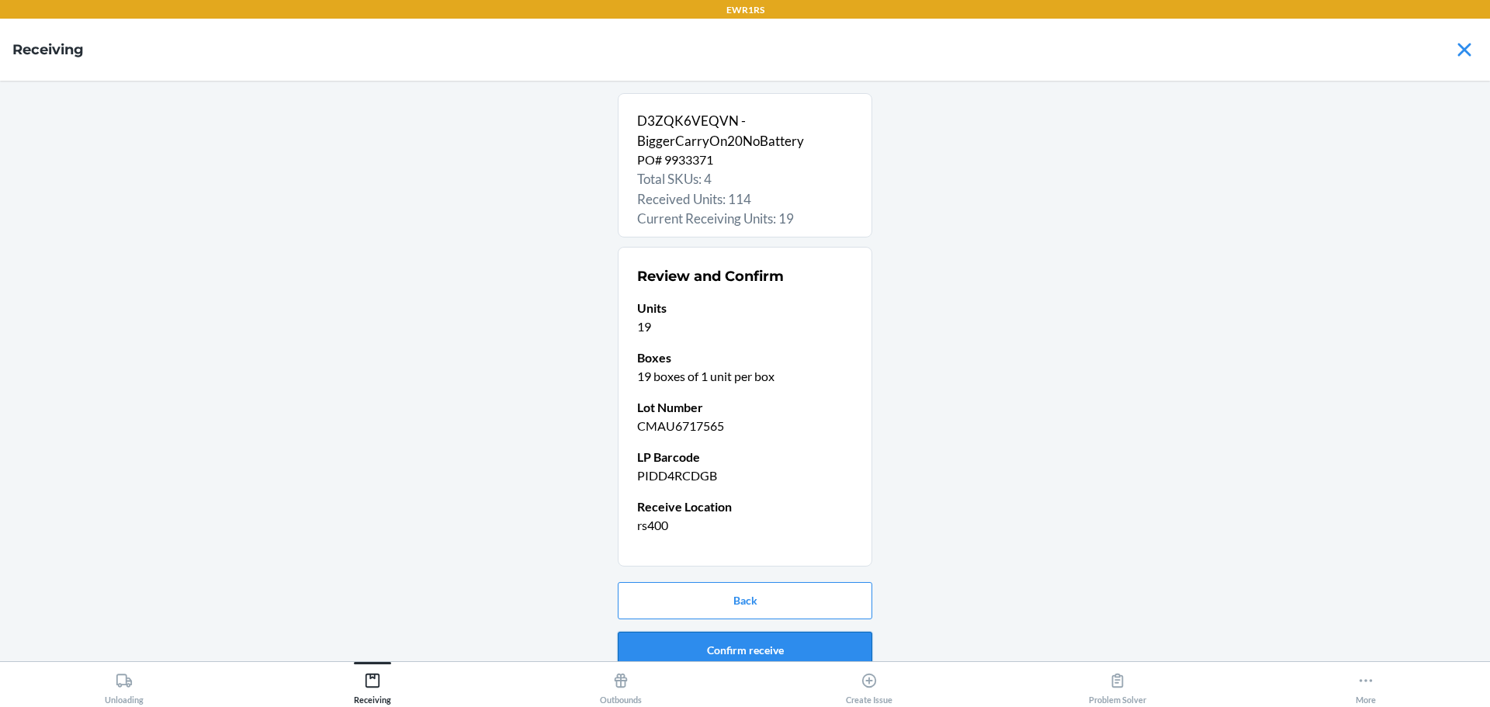
click at [761, 646] on button "Confirm receive" at bounding box center [745, 650] width 255 height 37
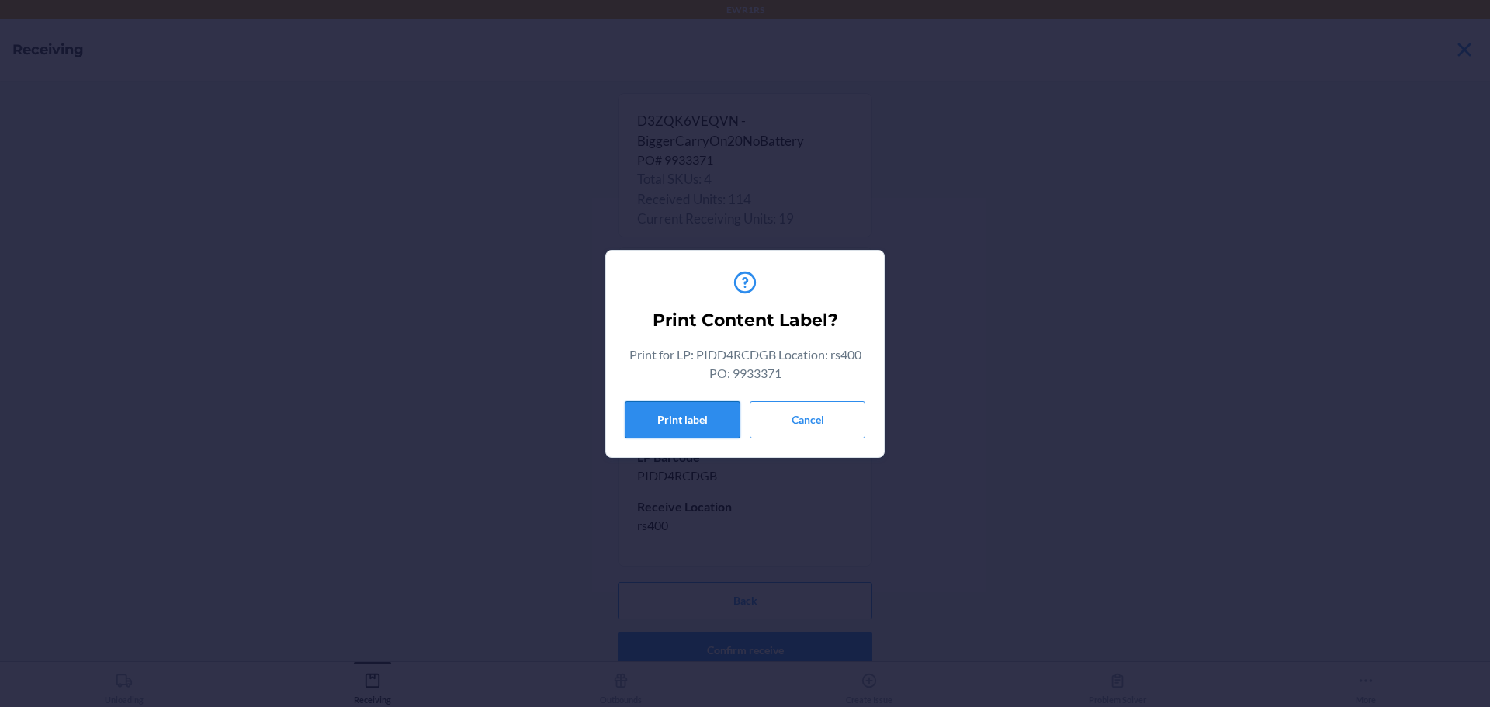
click at [721, 414] on button "Print label" at bounding box center [683, 419] width 116 height 37
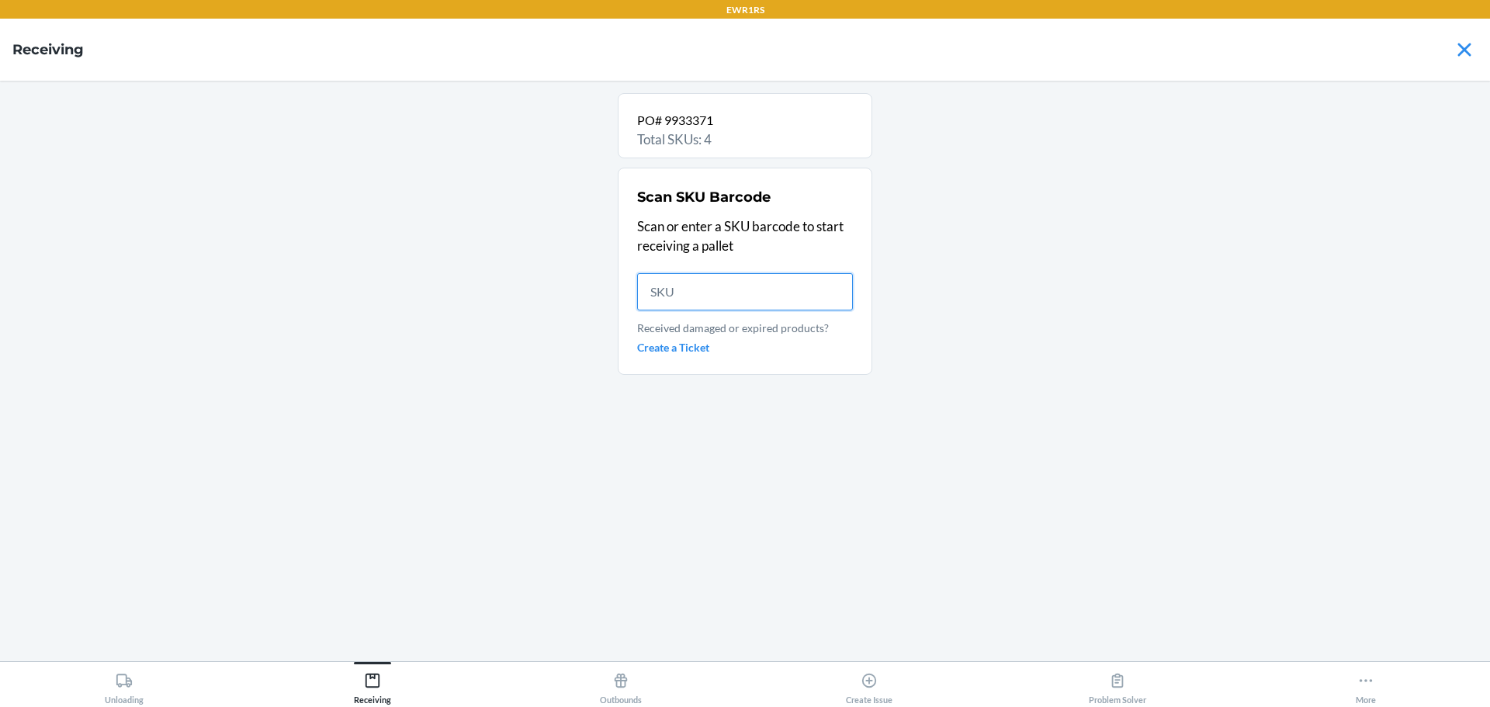
click at [705, 286] on input "text" at bounding box center [745, 291] width 216 height 37
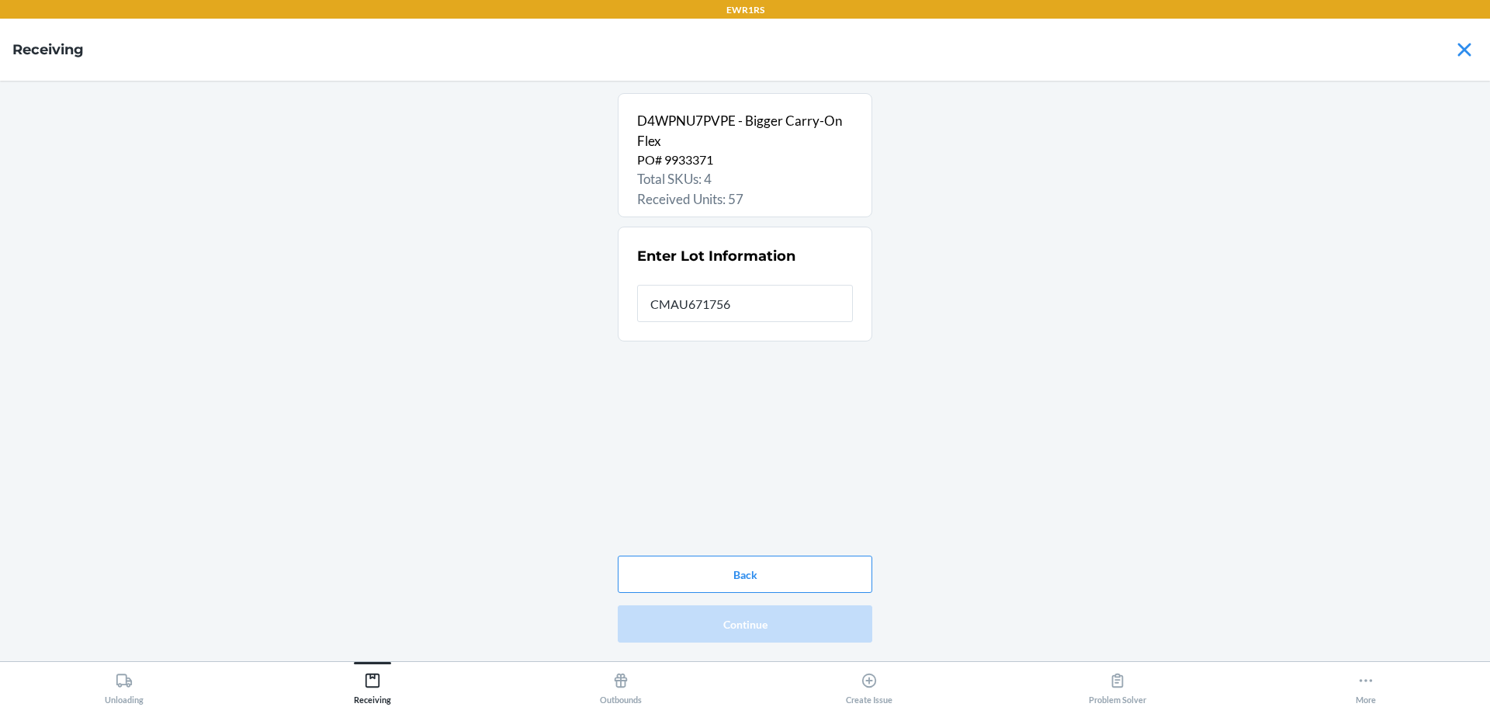
type input "CMAU6717565"
click at [715, 612] on button "Continue" at bounding box center [745, 623] width 255 height 37
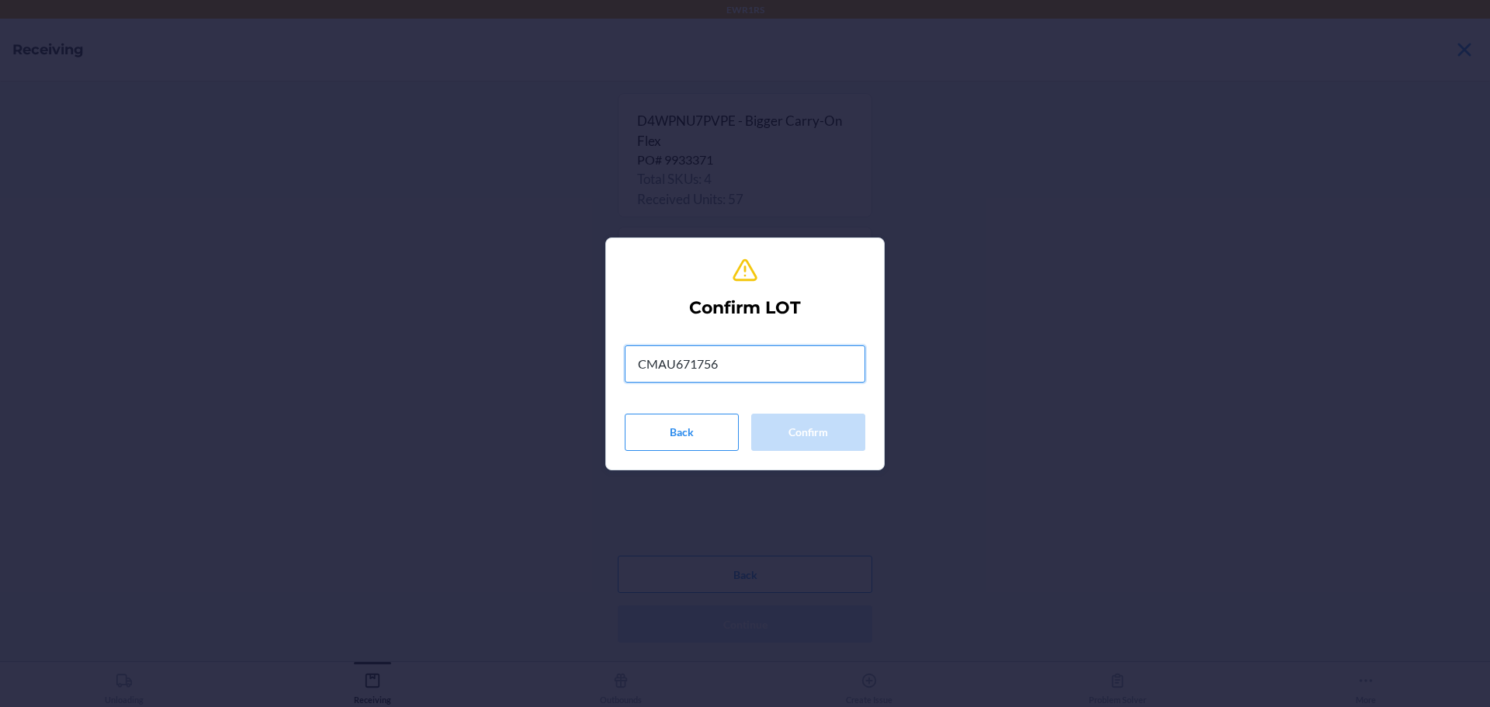
type input "CMAU6717565"
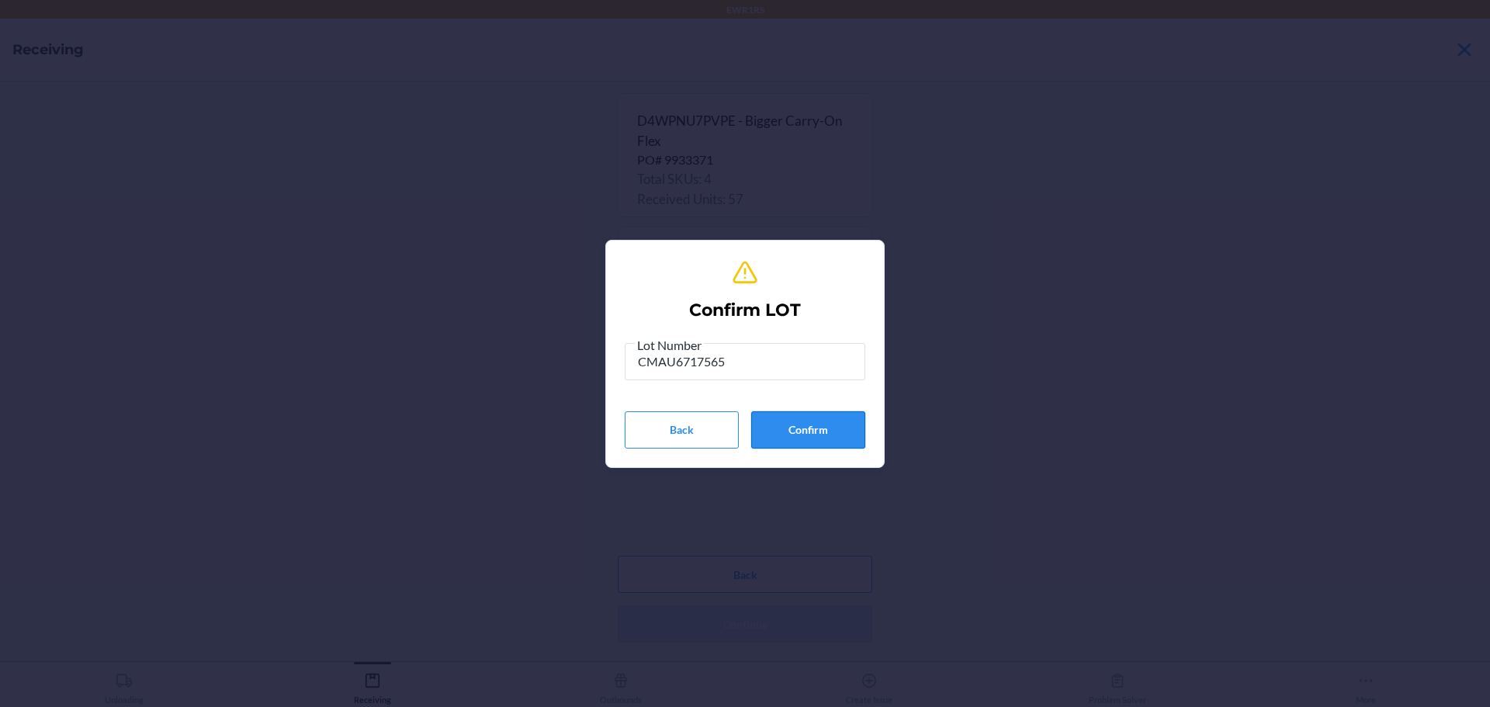
click at [808, 421] on button "Confirm" at bounding box center [808, 429] width 114 height 37
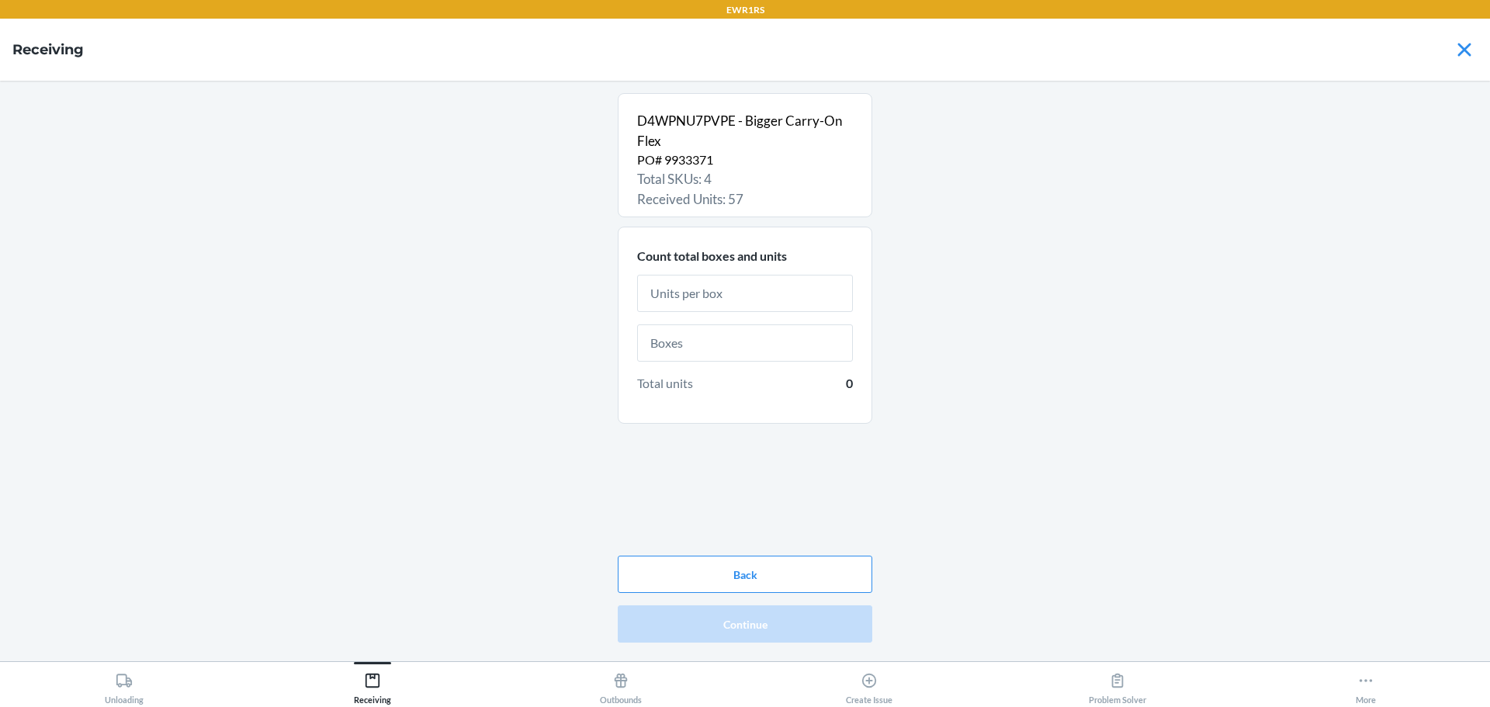
click at [753, 297] on input "text" at bounding box center [745, 293] width 216 height 37
type input "1"
click at [754, 369] on input "text" at bounding box center [745, 361] width 216 height 37
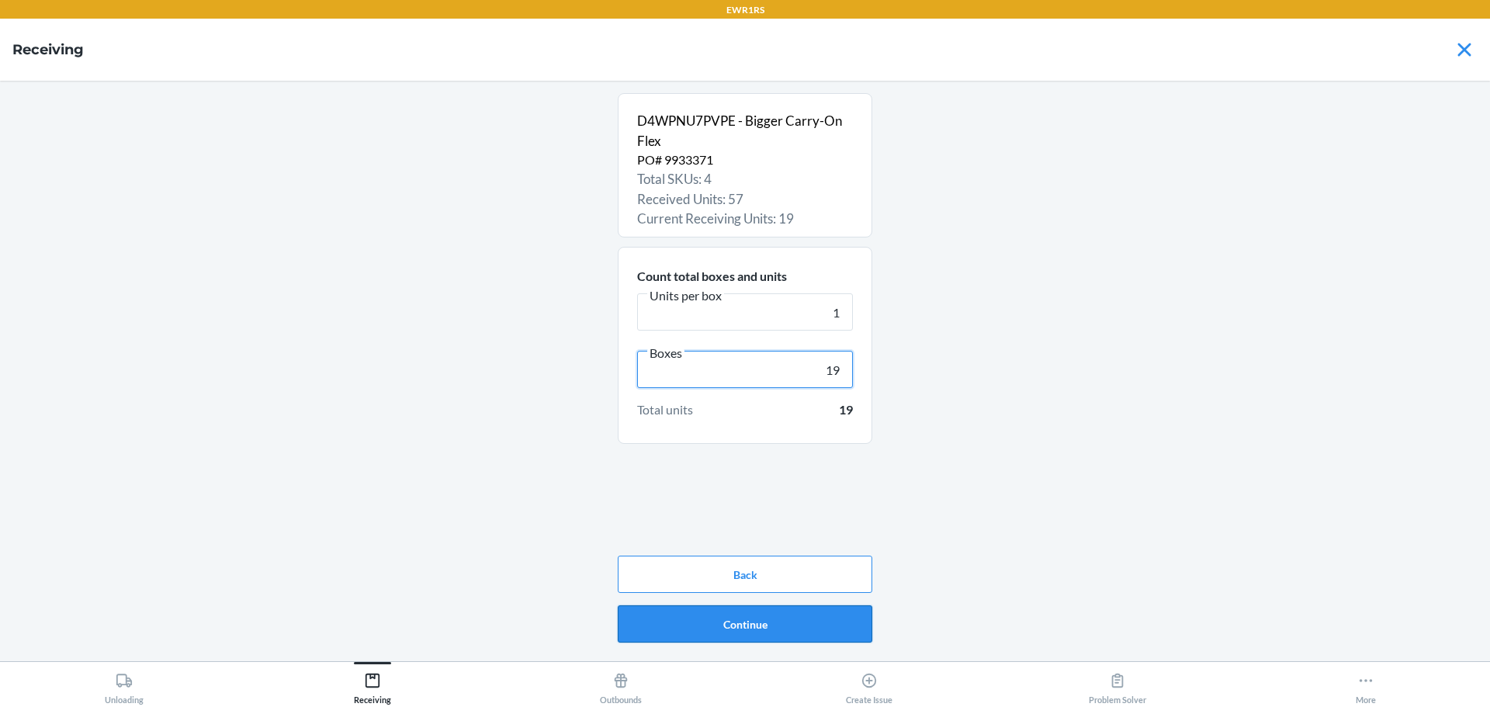
type input "19"
click at [802, 624] on button "Continue" at bounding box center [745, 623] width 255 height 37
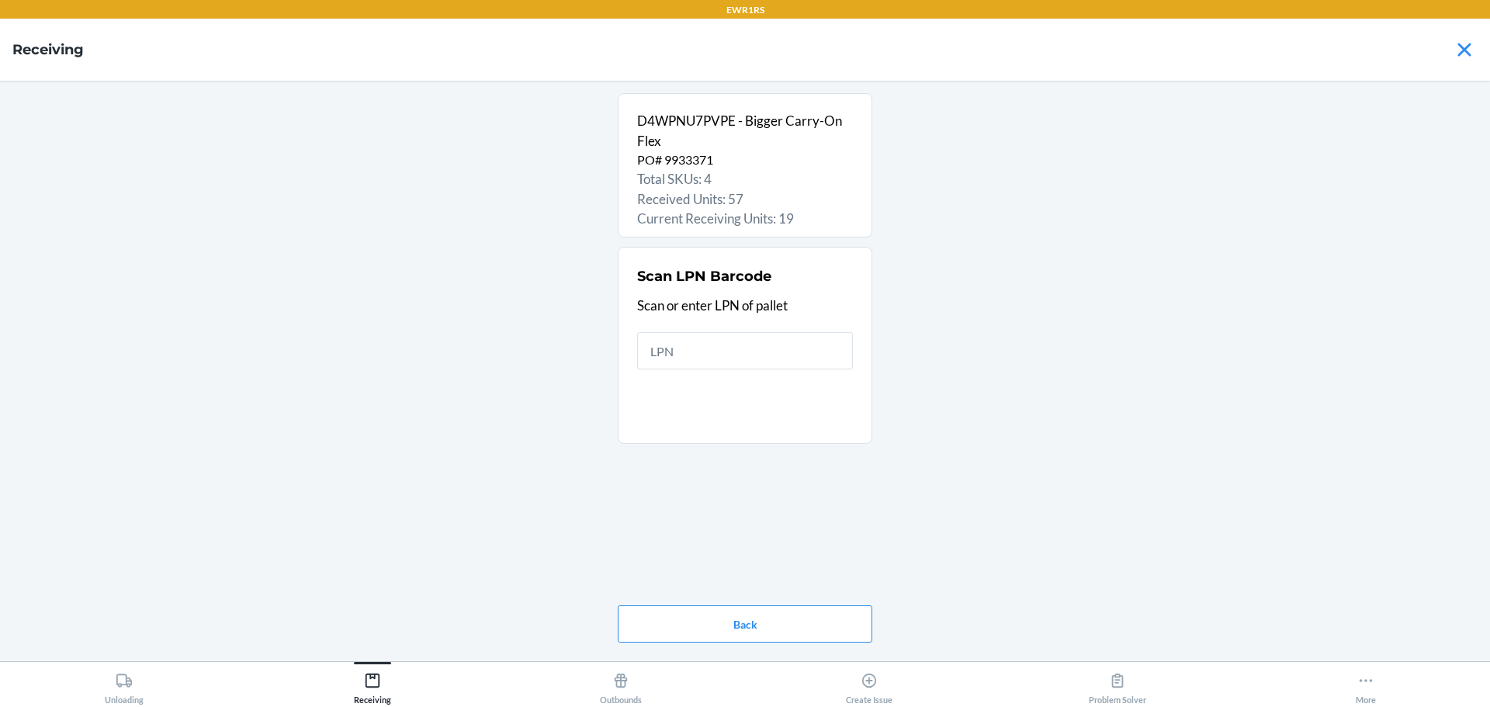
click at [743, 349] on input "text" at bounding box center [745, 350] width 216 height 37
type input "rs400"
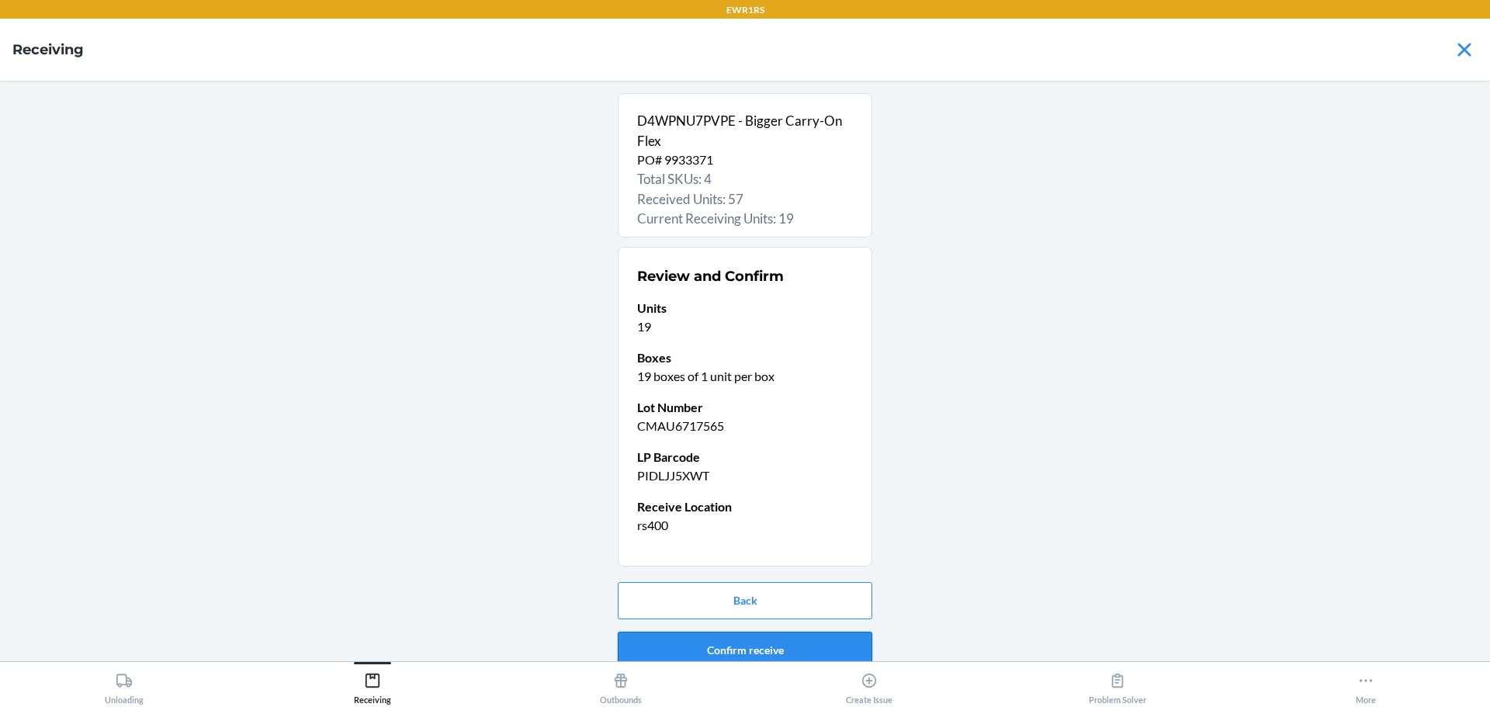
click at [814, 645] on button "Confirm receive" at bounding box center [745, 650] width 255 height 37
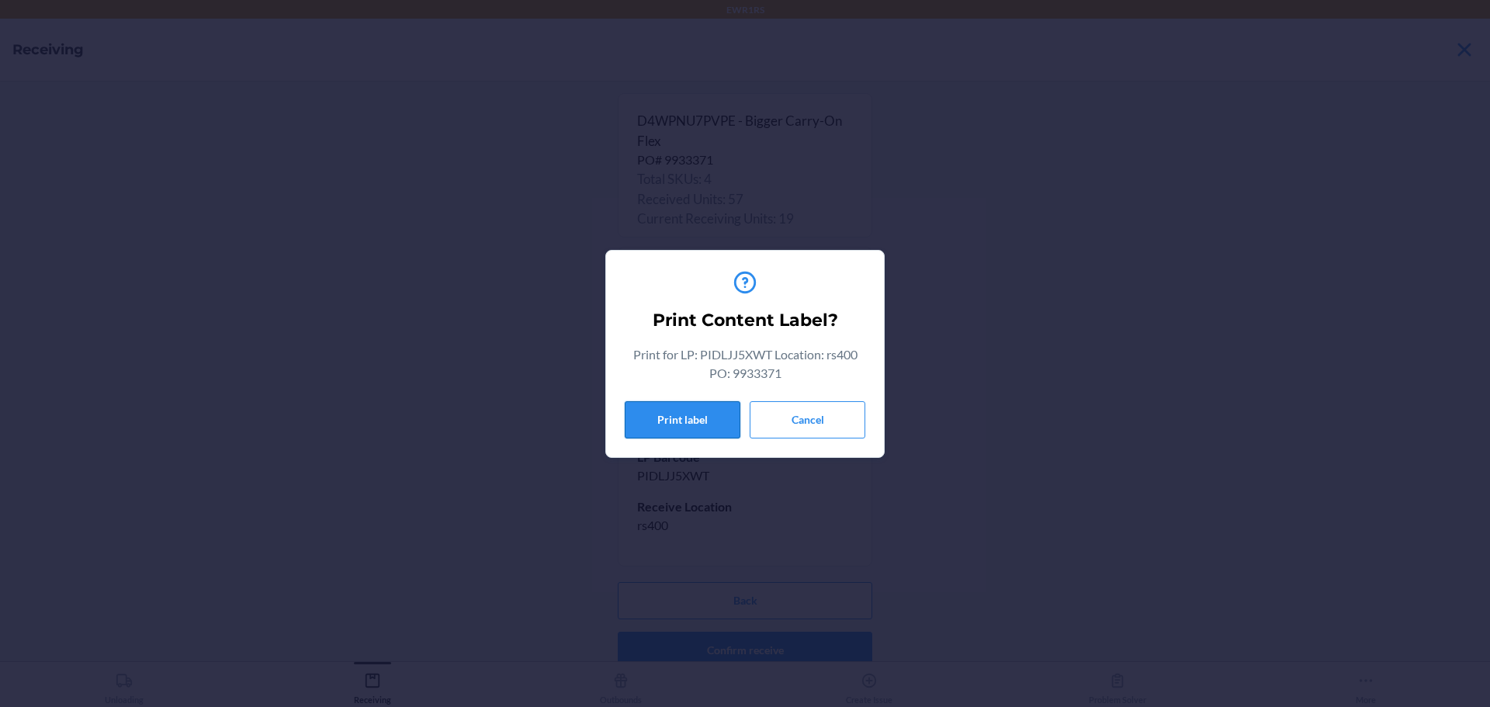
click at [715, 409] on button "Print label" at bounding box center [683, 419] width 116 height 37
